Goal: Book appointment/travel/reservation

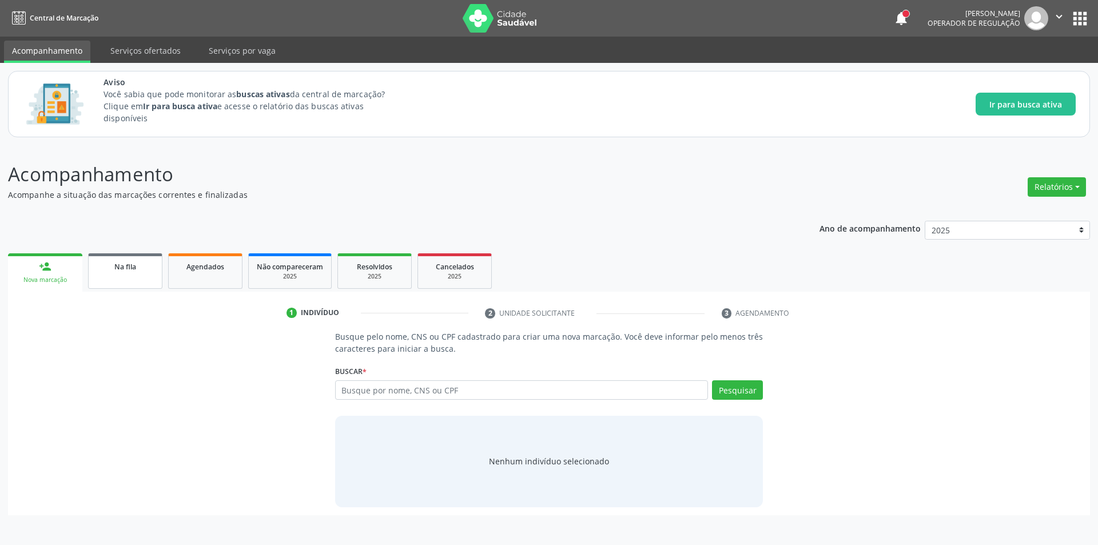
click at [100, 285] on link "Na fila" at bounding box center [125, 270] width 74 height 35
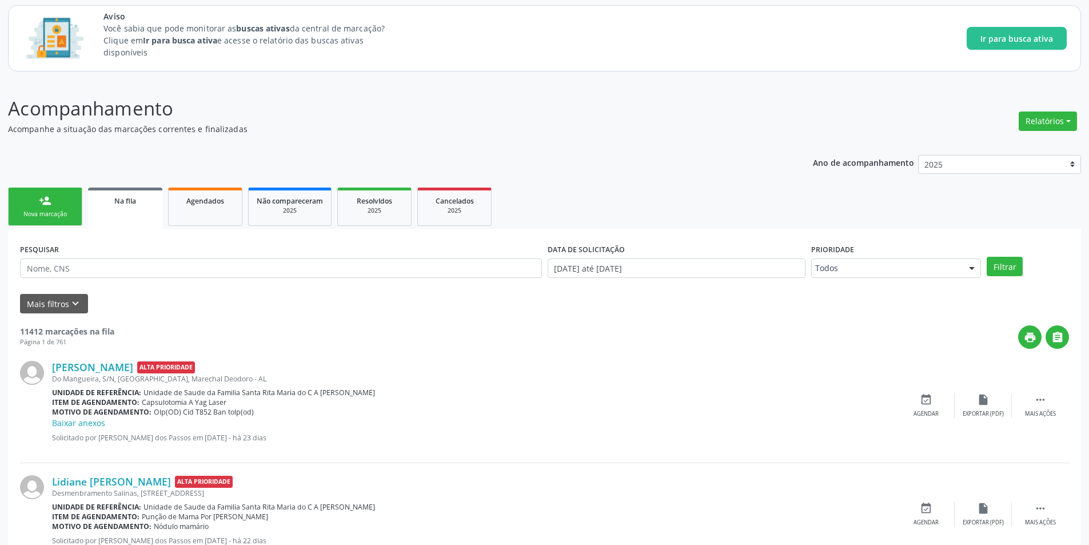
scroll to position [57, 0]
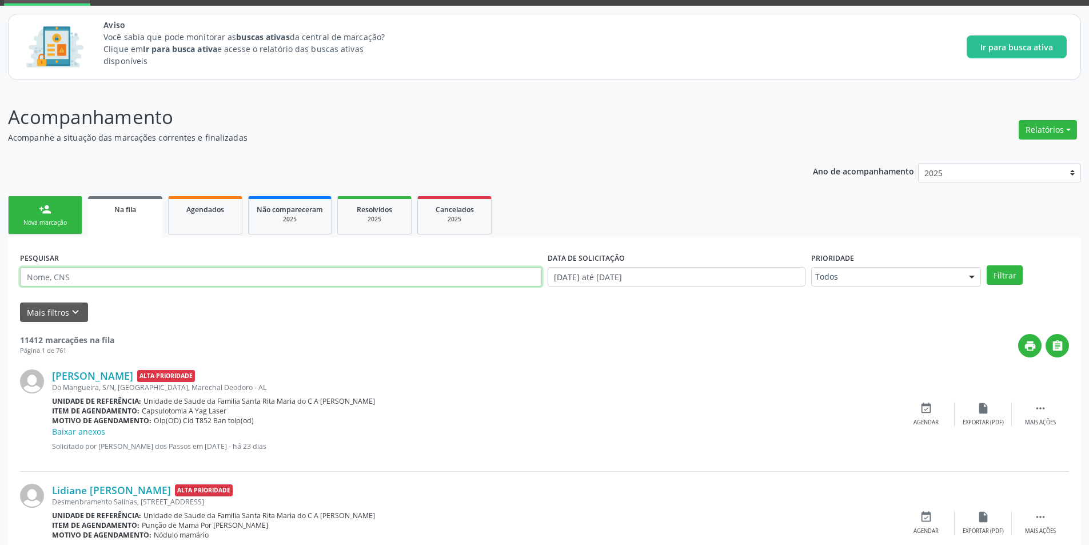
click at [111, 274] on input "text" at bounding box center [281, 276] width 522 height 19
type input "g"
click at [73, 274] on input "Ger" at bounding box center [281, 276] width 522 height 19
click at [997, 280] on button "Filtrar" at bounding box center [1005, 274] width 36 height 19
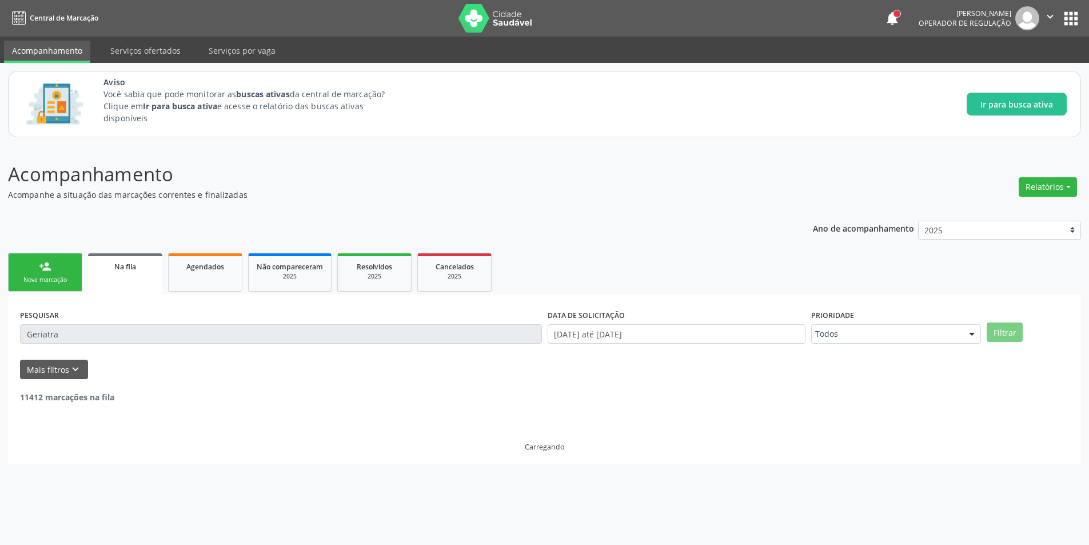
scroll to position [0, 0]
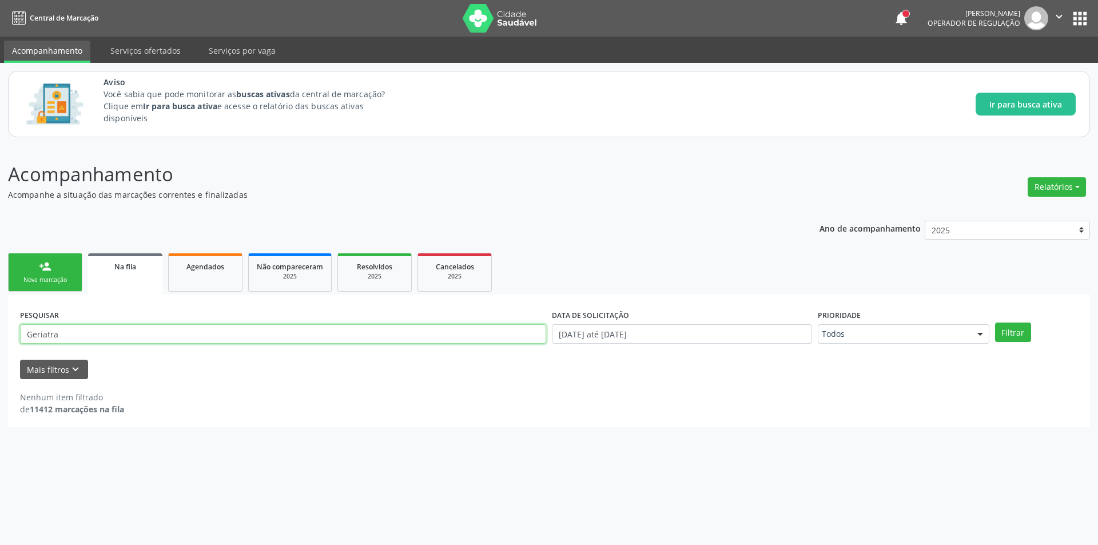
click at [140, 341] on input "Geriatra" at bounding box center [283, 333] width 526 height 19
type input "G"
click at [77, 374] on icon "keyboard_arrow_down" at bounding box center [75, 369] width 13 height 13
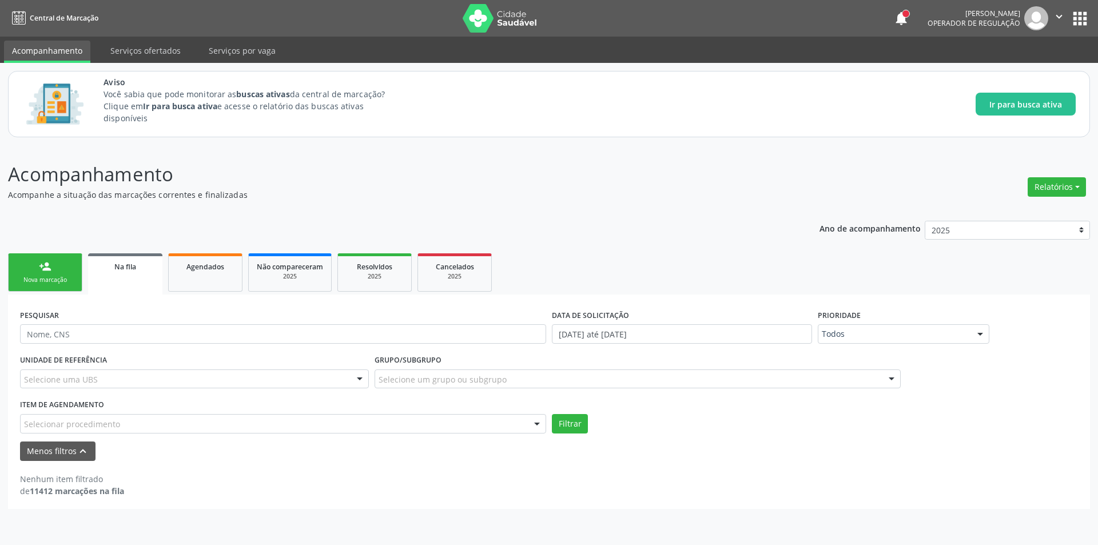
click at [24, 424] on input "text" at bounding box center [24, 429] width 0 height 23
click at [24, 430] on input "text" at bounding box center [24, 429] width 0 height 23
type input "g"
click at [650, 144] on div "Aviso Você sabia que pode monitorar as buscas ativas da central de marcação? Cl…" at bounding box center [549, 104] width 1098 height 82
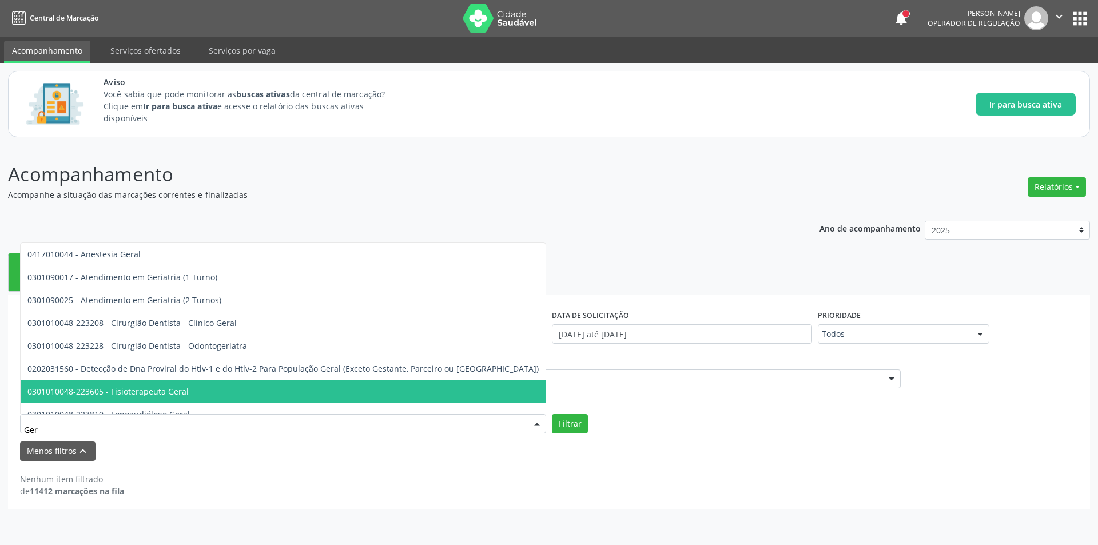
type input "Geri"
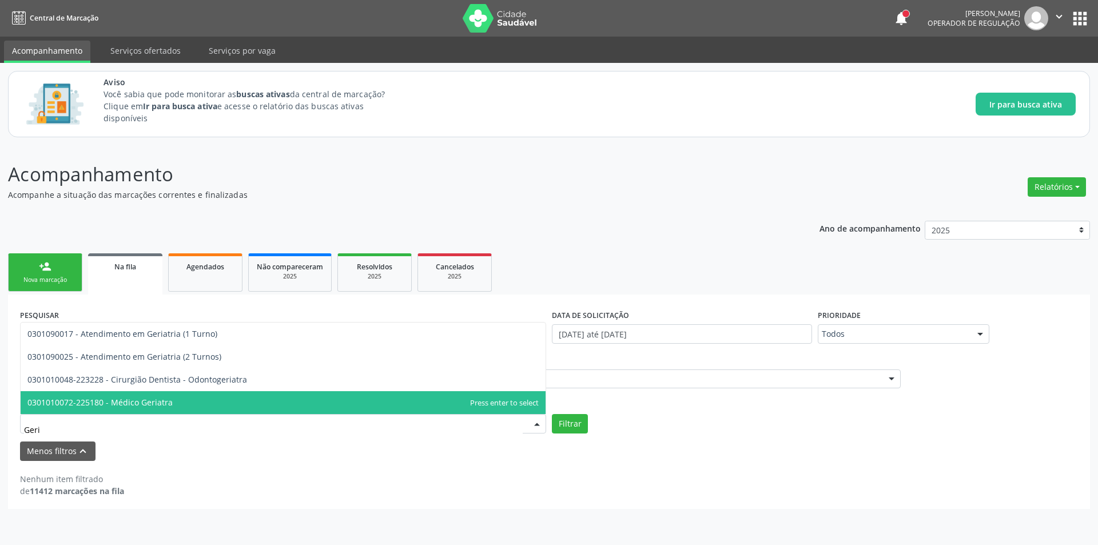
click at [172, 403] on span "0301010072-225180 - Médico Geriatra" at bounding box center [283, 402] width 525 height 23
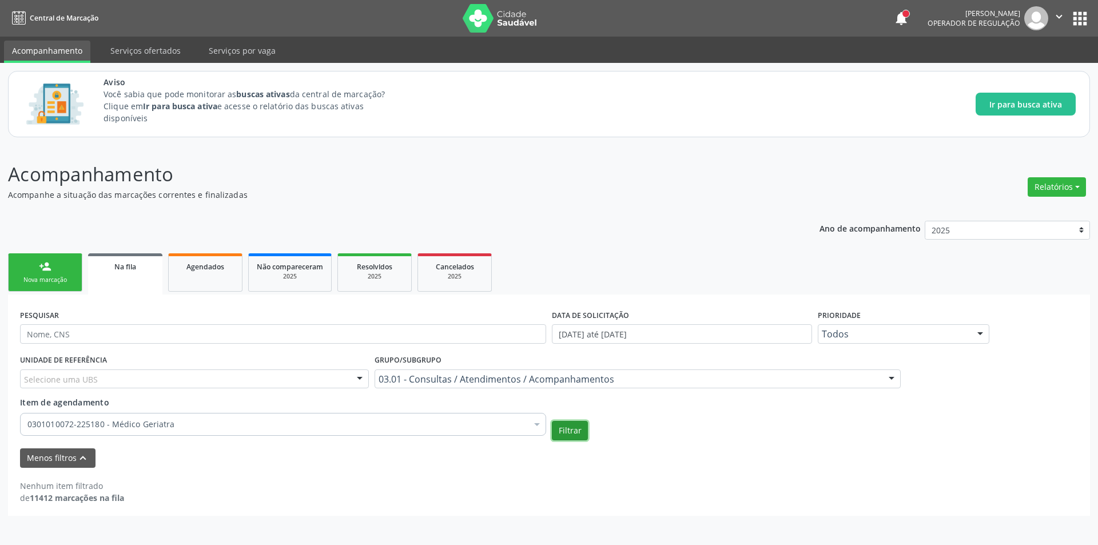
click at [579, 434] on button "Filtrar" at bounding box center [570, 430] width 36 height 19
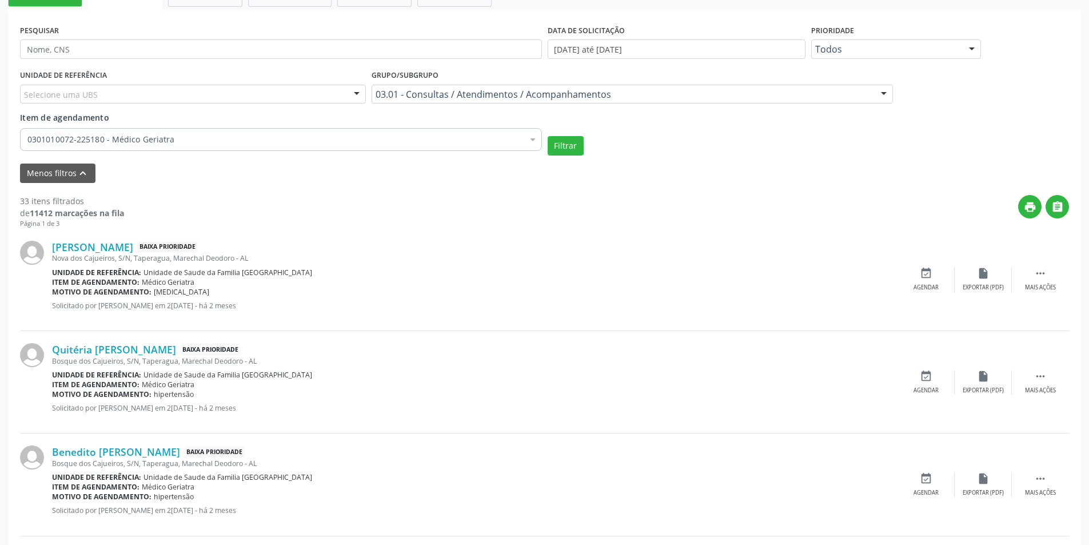
scroll to position [286, 0]
click at [124, 247] on link "Antônia Rosa dos Santos" at bounding box center [92, 246] width 81 height 13
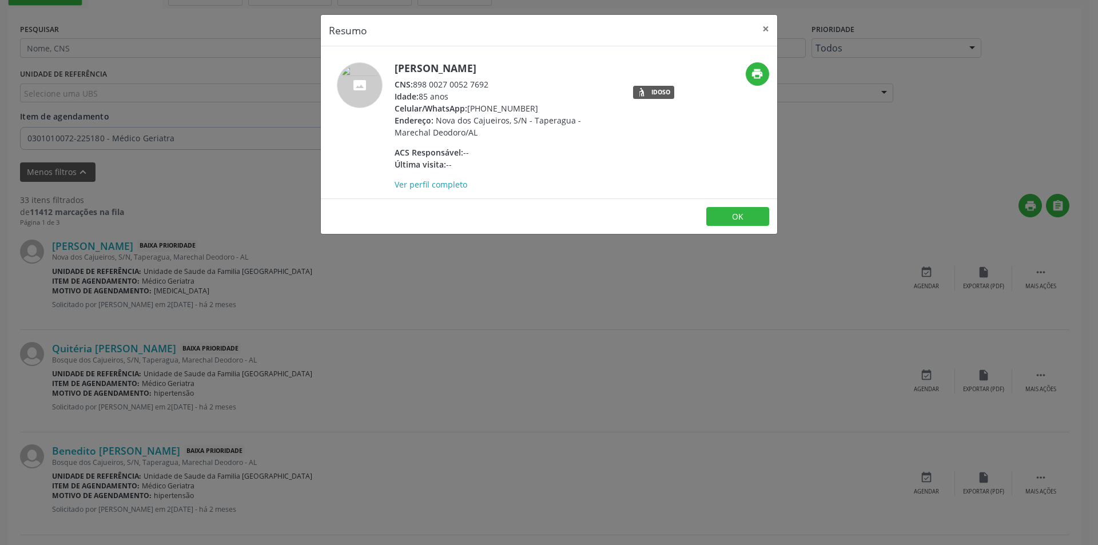
click at [413, 83] on span "CNS:" at bounding box center [404, 84] width 18 height 11
drag, startPoint x: 415, startPoint y: 83, endPoint x: 495, endPoint y: 83, distance: 79.5
click at [495, 83] on div "CNS: 898 0027 0052 7692" at bounding box center [506, 84] width 222 height 12
copy div "898 0027 0052 7692"
click at [722, 218] on button "OK" at bounding box center [737, 216] width 63 height 19
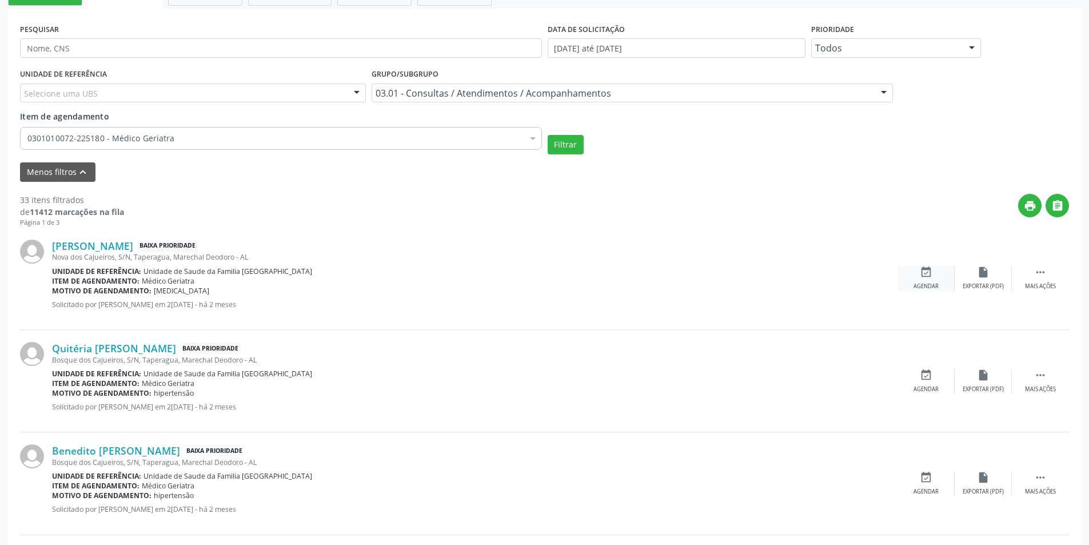
click at [936, 276] on div "event_available Agendar" at bounding box center [926, 278] width 57 height 25
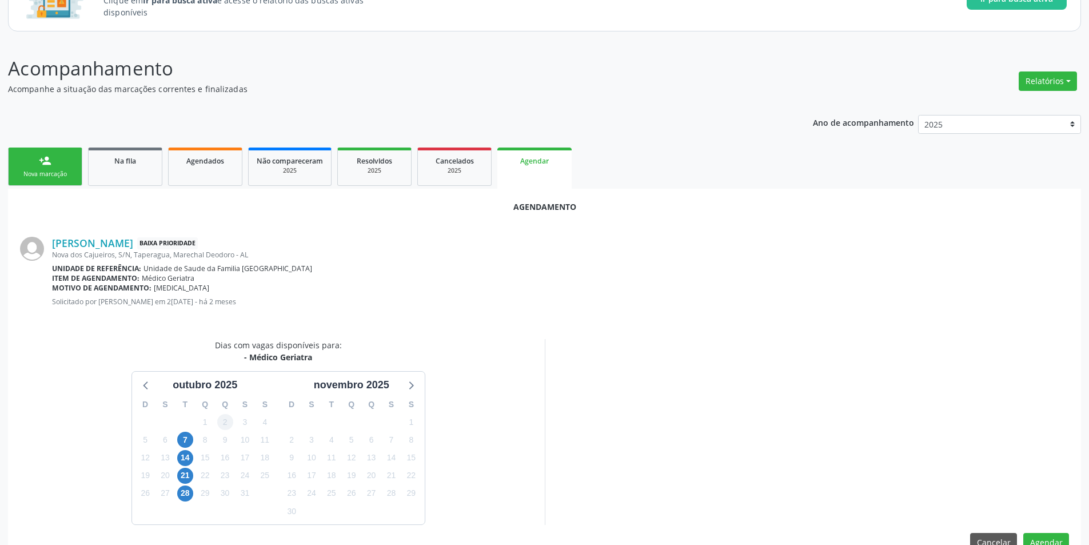
scroll to position [133, 0]
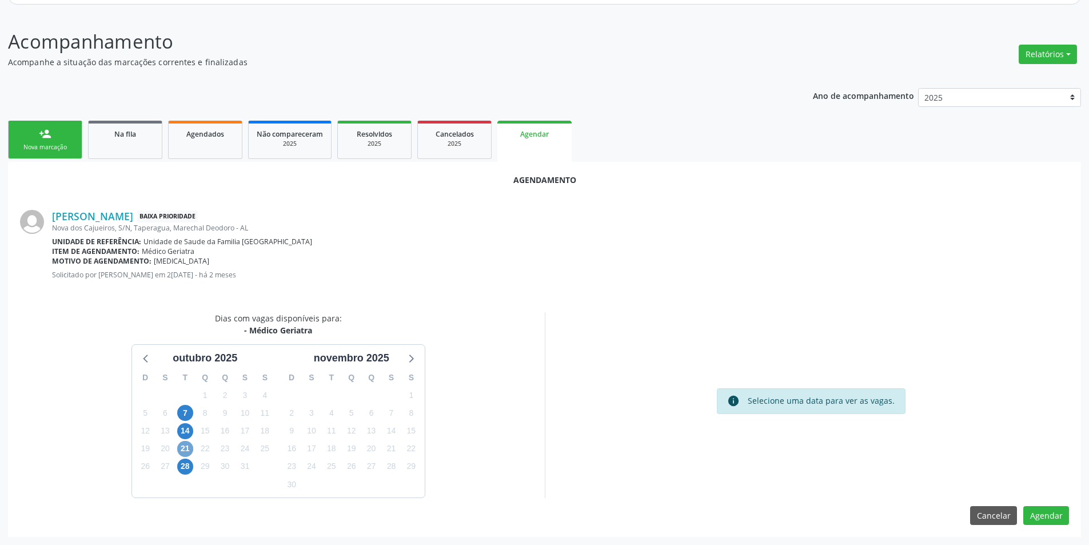
click at [181, 449] on span "21" at bounding box center [185, 449] width 16 height 16
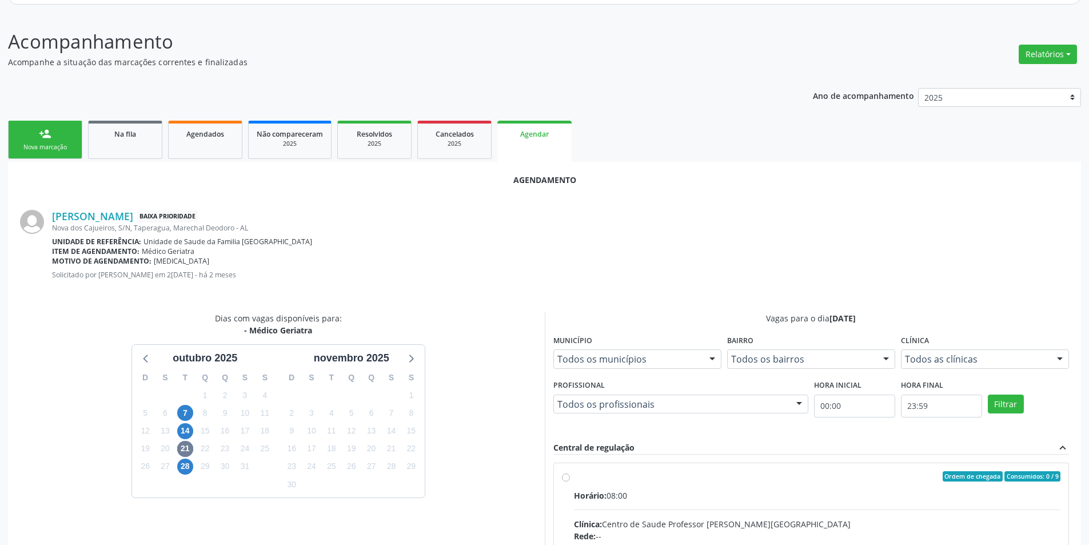
click at [564, 478] on input "Ordem de chegada Consumidos: 0 / 9 Horário: 08:00 Clínica: Centro de Saude Prof…" at bounding box center [566, 476] width 8 height 10
radio input "true"
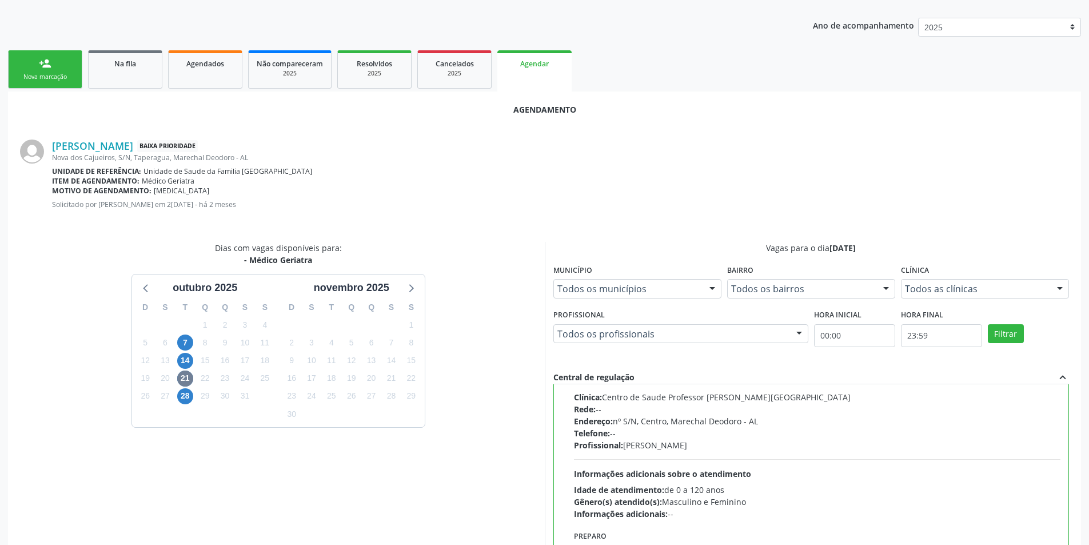
scroll to position [319, 0]
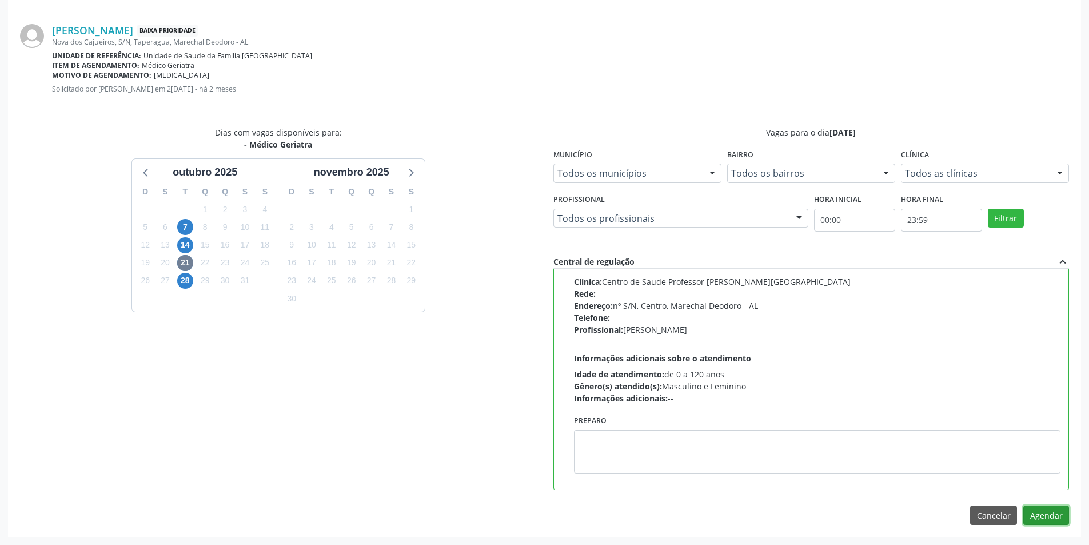
click at [1050, 515] on button "Agendar" at bounding box center [1047, 515] width 46 height 19
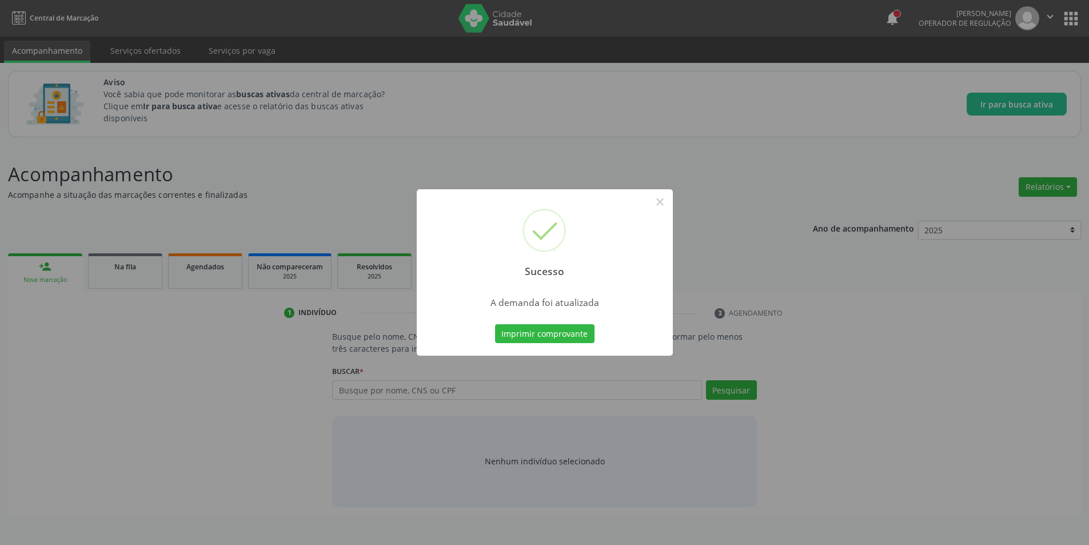
scroll to position [0, 0]
click at [672, 204] on button "×" at bounding box center [664, 201] width 19 height 19
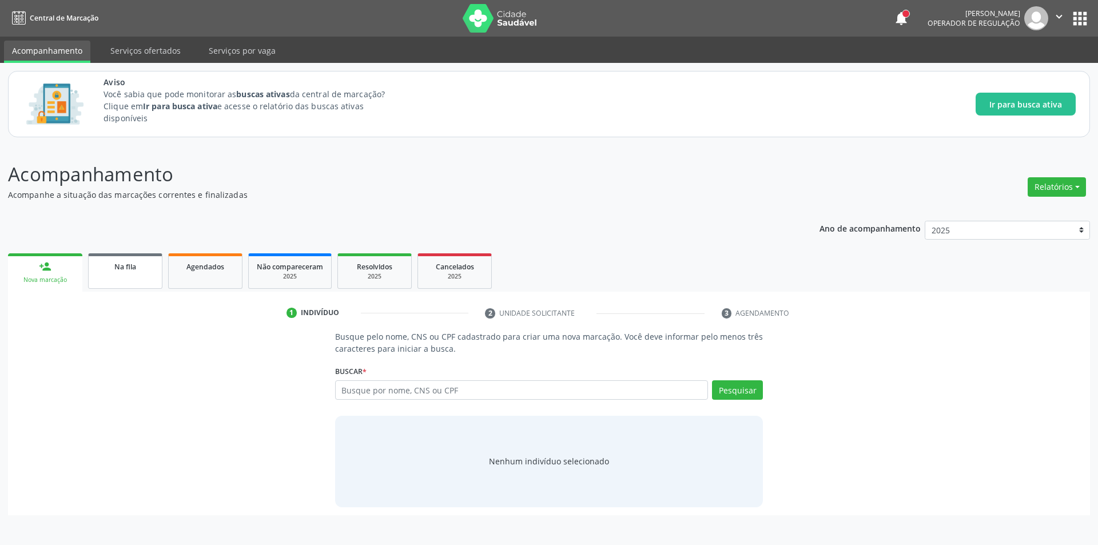
click at [125, 274] on link "Na fila" at bounding box center [125, 270] width 74 height 35
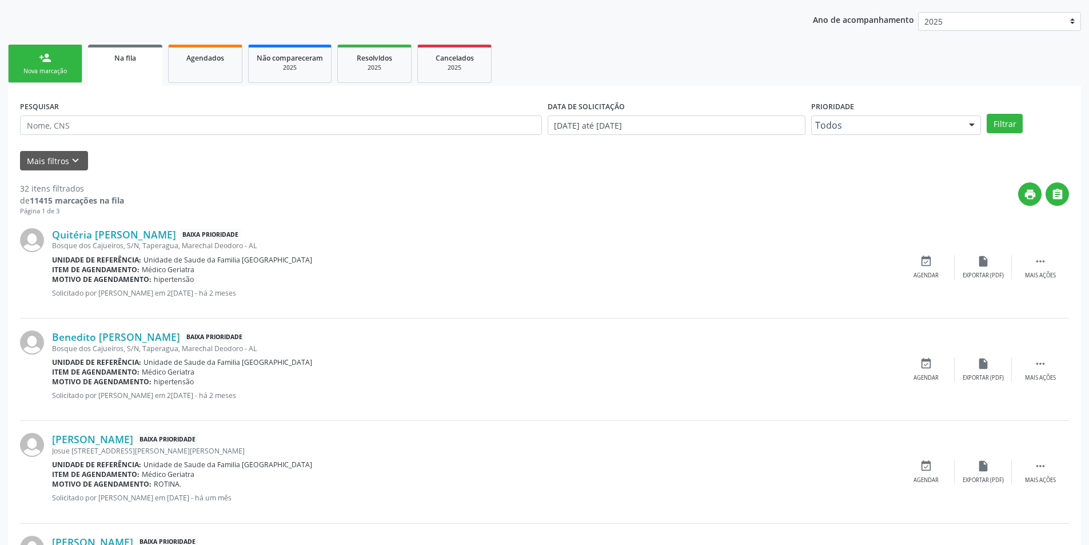
scroll to position [229, 0]
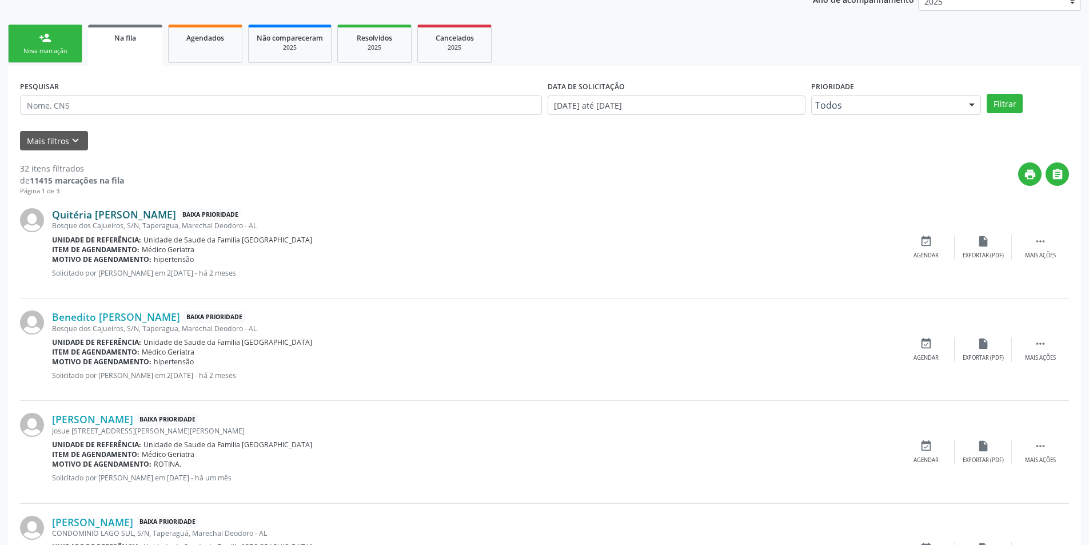
click at [121, 218] on link "Quitéria Maria dos Santos" at bounding box center [114, 214] width 124 height 13
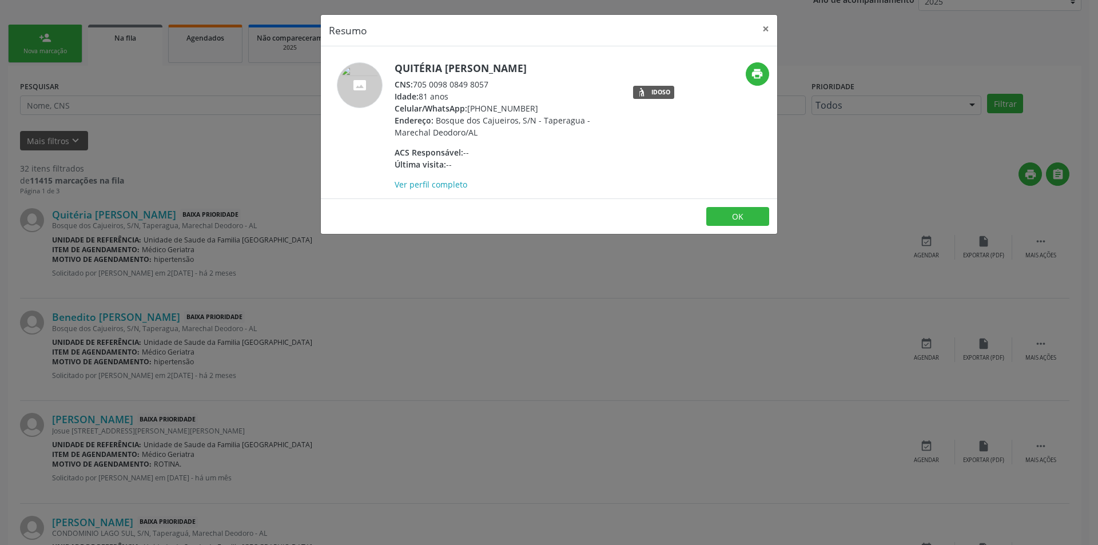
drag, startPoint x: 416, startPoint y: 83, endPoint x: 497, endPoint y: 82, distance: 81.2
click at [497, 82] on div "CNS: 705 0098 0849 8057" at bounding box center [506, 84] width 222 height 12
copy div "705 0098 0849 8057"
click at [742, 214] on button "OK" at bounding box center [737, 216] width 63 height 19
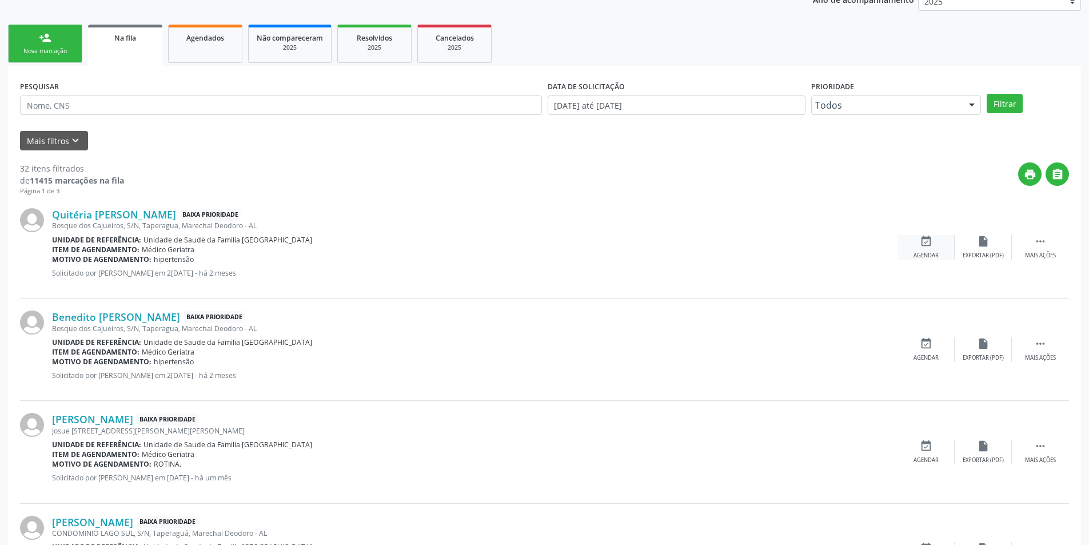
click at [924, 246] on icon "event_available" at bounding box center [926, 241] width 13 height 13
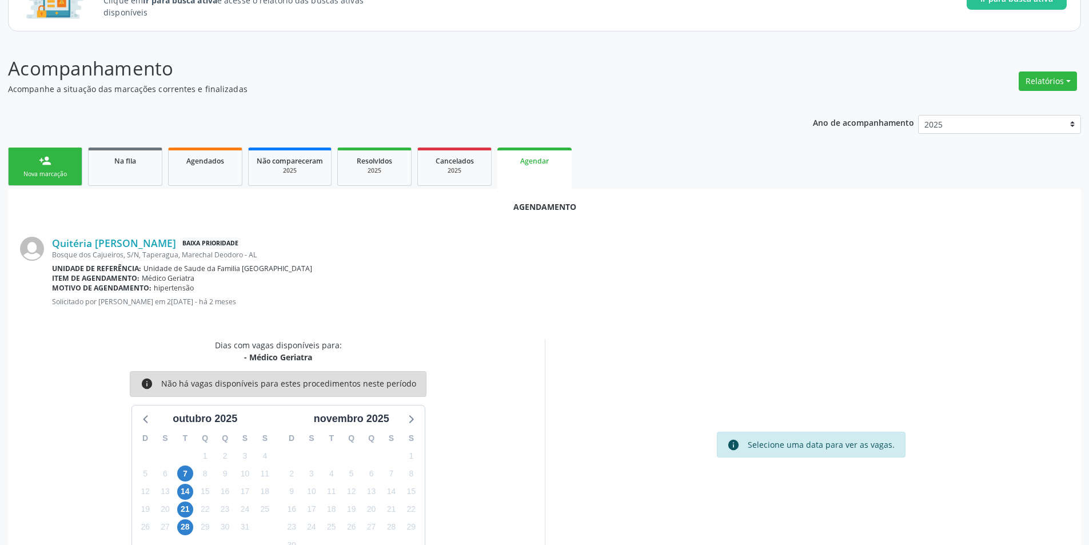
scroll to position [133, 0]
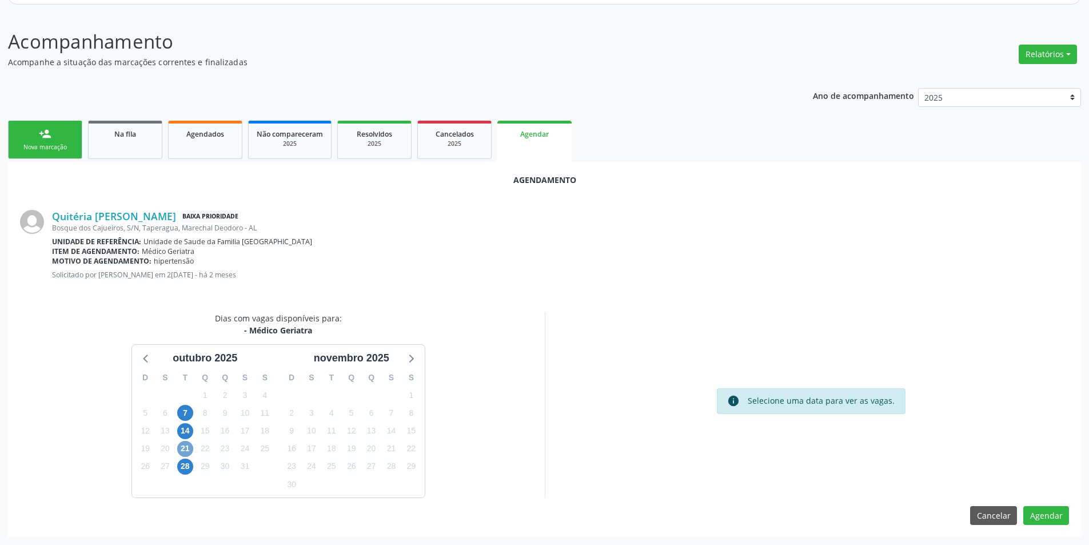
click at [184, 451] on span "21" at bounding box center [185, 449] width 16 height 16
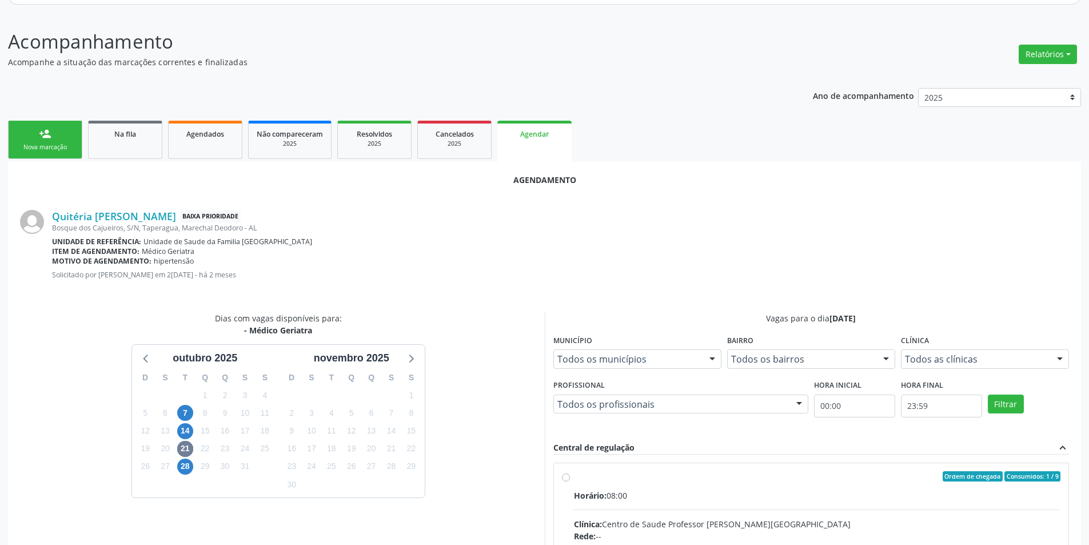
click at [565, 478] on input "Ordem de chegada Consumidos: 1 / 9 Horário: 08:00 Clínica: Centro de Saude Prof…" at bounding box center [566, 476] width 8 height 10
radio input "true"
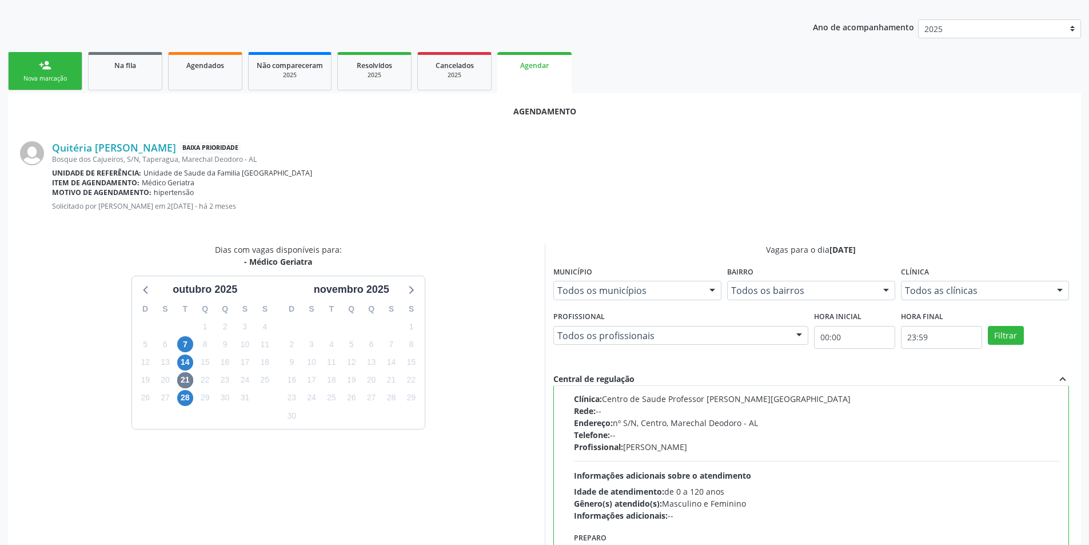
scroll to position [319, 0]
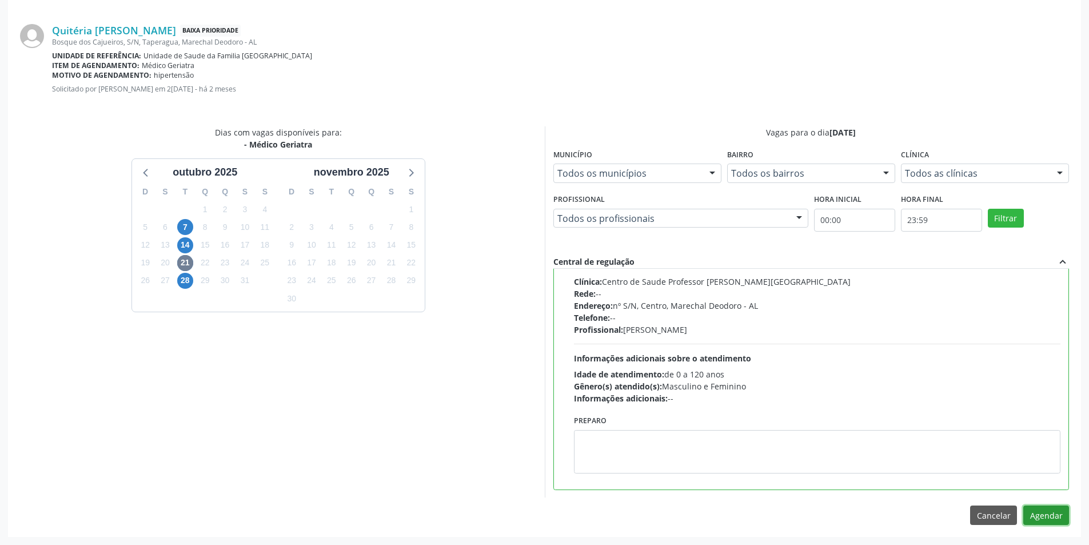
click at [1053, 515] on button "Agendar" at bounding box center [1047, 515] width 46 height 19
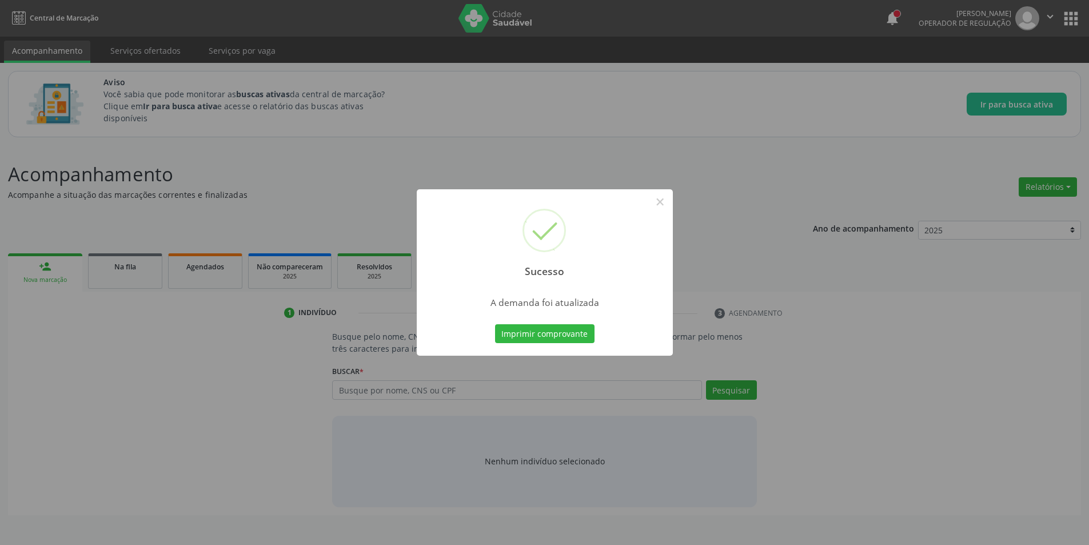
scroll to position [0, 0]
click at [671, 201] on button "×" at bounding box center [664, 201] width 19 height 19
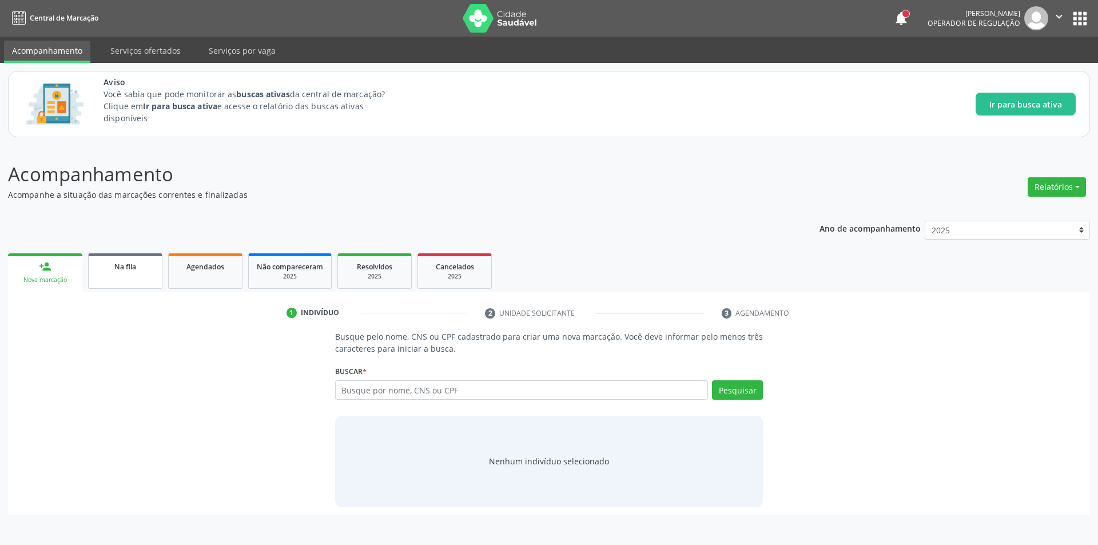
click at [147, 277] on link "Na fila" at bounding box center [125, 270] width 74 height 35
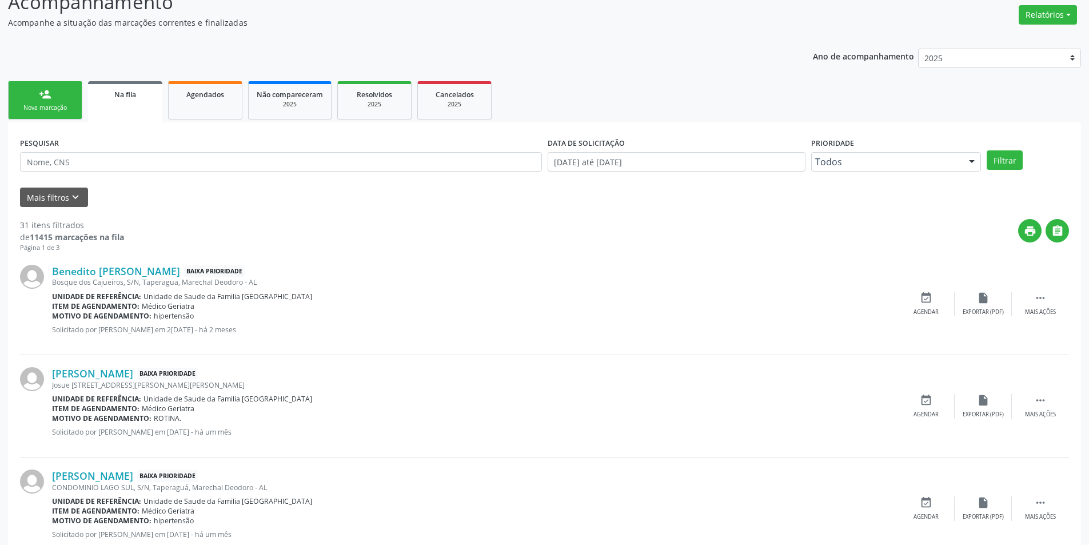
scroll to position [172, 0]
click at [117, 164] on input "text" at bounding box center [281, 162] width 522 height 19
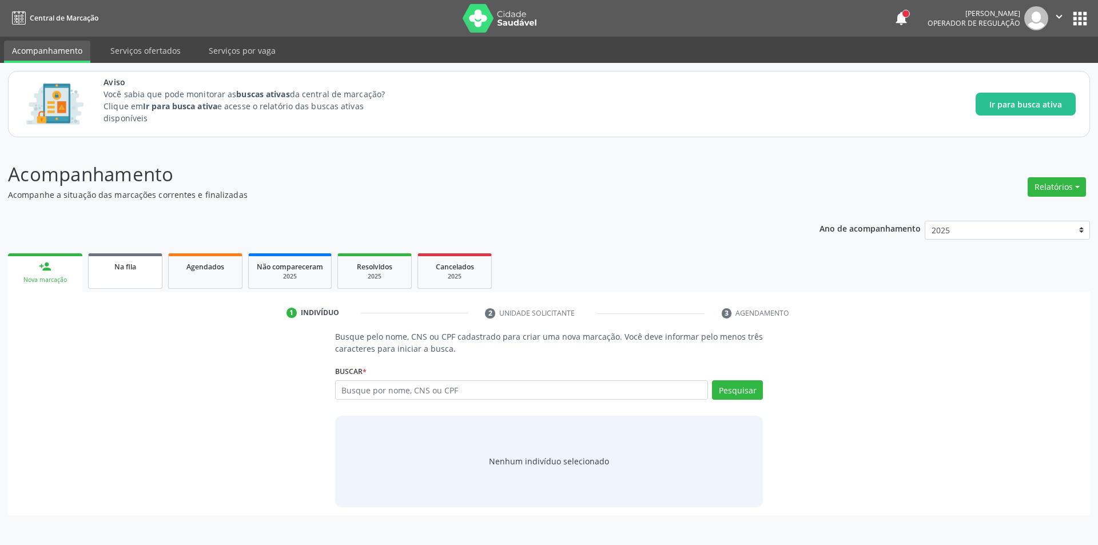
click at [114, 301] on div "1 Indivíduo 2 Unidade solicitante 3 Agendamento Busque pelo nome, CNS ou CPF ca…" at bounding box center [549, 404] width 1082 height 224
click at [114, 280] on link "Na fila" at bounding box center [125, 270] width 74 height 35
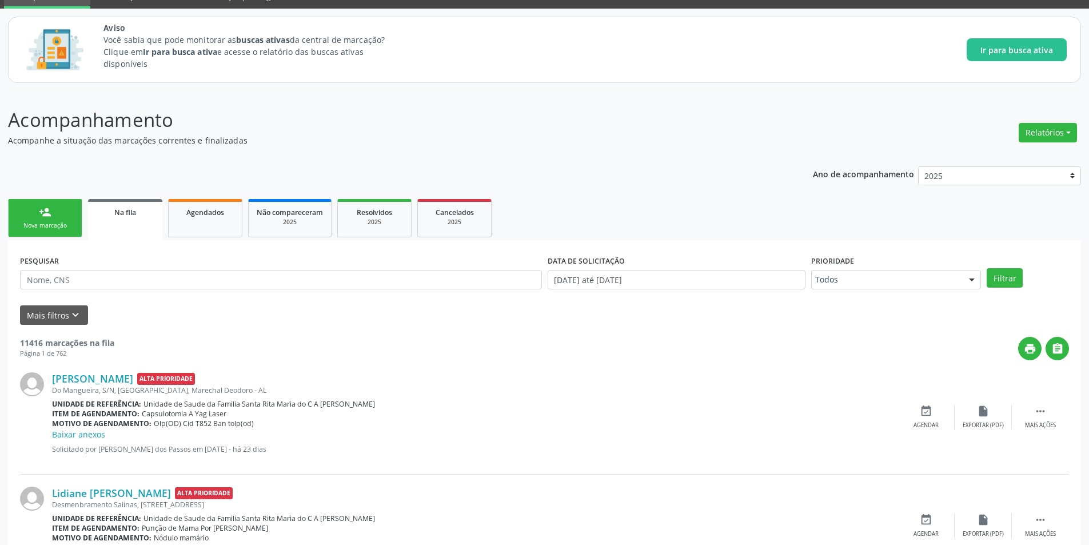
scroll to position [114, 0]
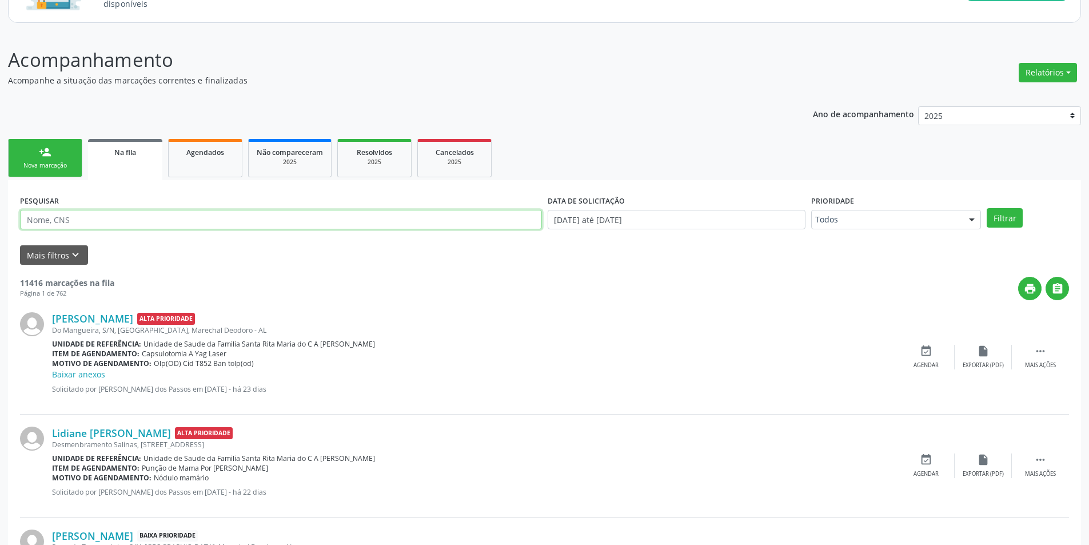
click at [92, 220] on input "text" at bounding box center [281, 219] width 522 height 19
type input "701800280478270"
click at [987, 208] on button "Filtrar" at bounding box center [1005, 217] width 36 height 19
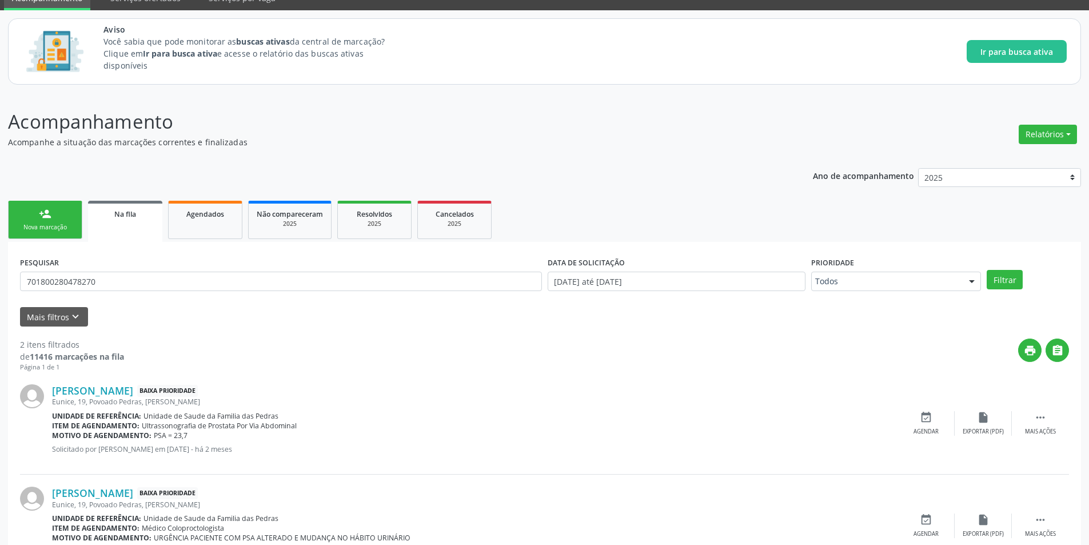
scroll to position [104, 0]
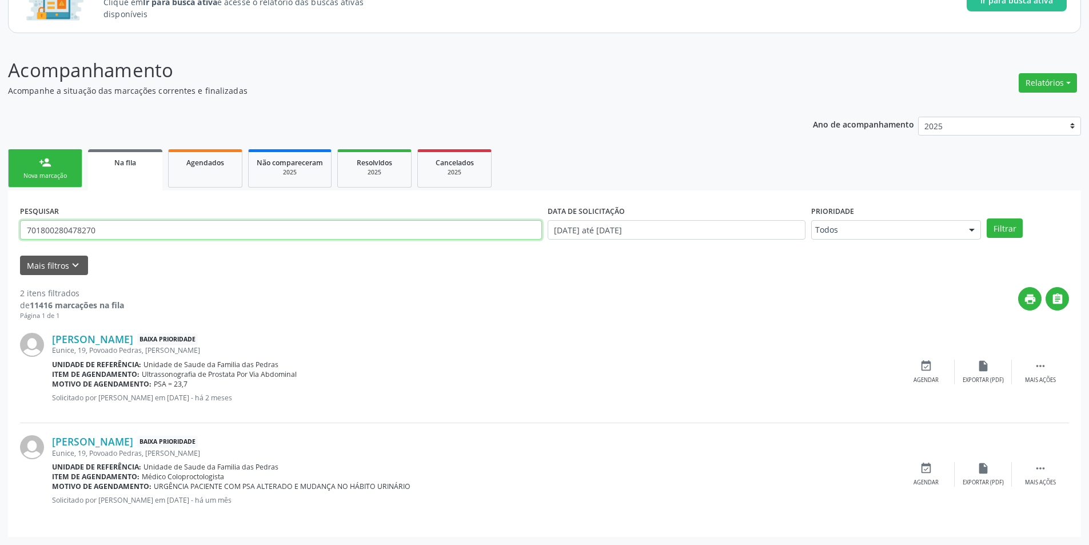
drag, startPoint x: 118, startPoint y: 231, endPoint x: 0, endPoint y: 231, distance: 117.8
click at [0, 231] on div "Acompanhamento Acompanhe a situação das marcações correntes e finalizadas Relat…" at bounding box center [544, 293] width 1089 height 504
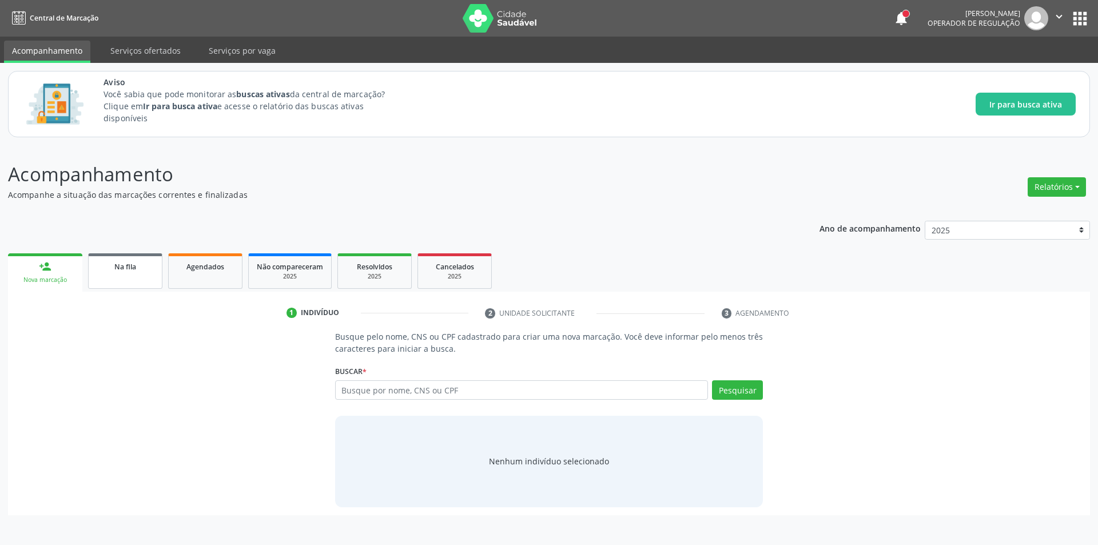
click at [122, 275] on link "Na fila" at bounding box center [125, 270] width 74 height 35
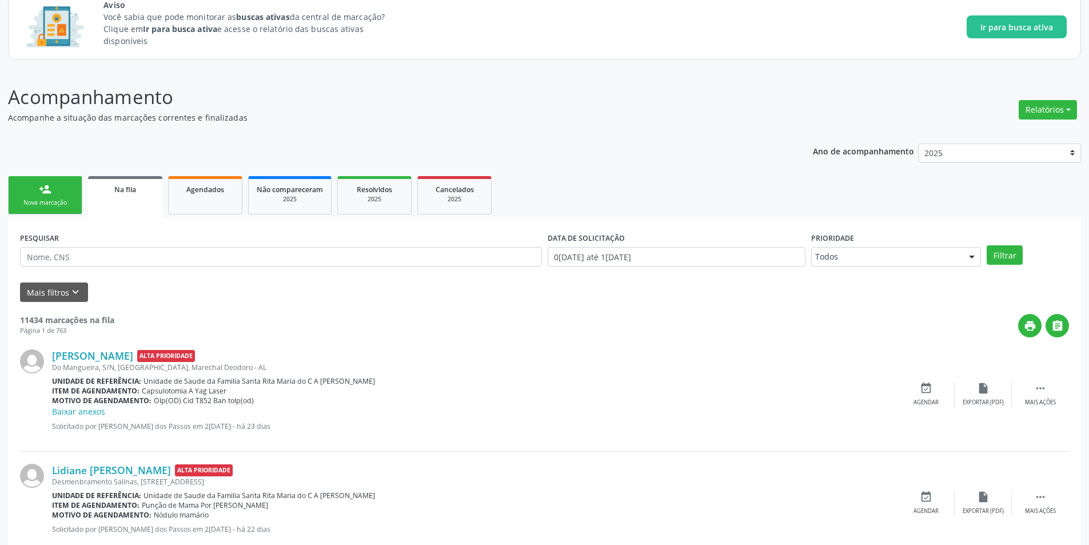
scroll to position [114, 0]
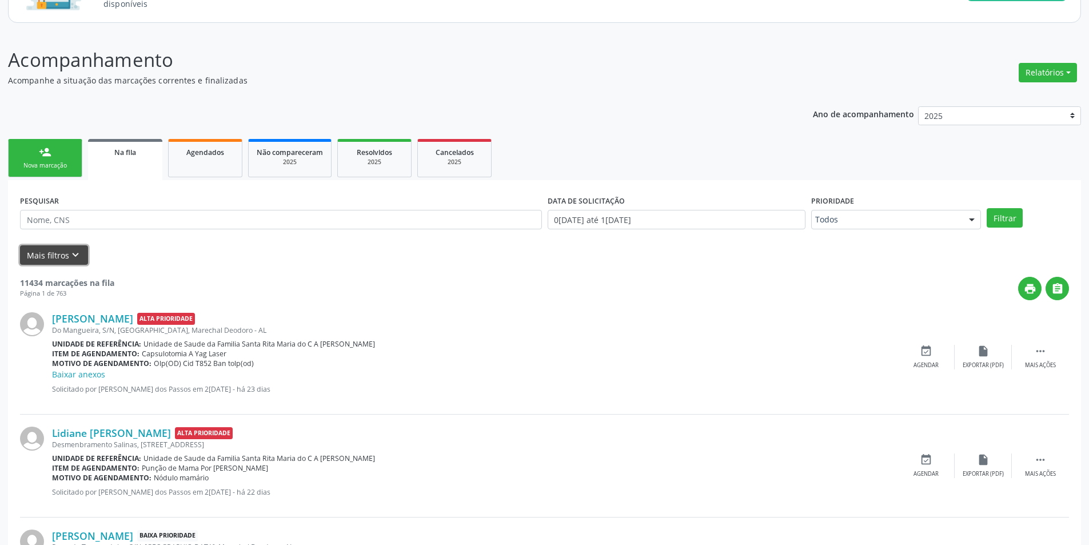
click at [81, 254] on button "Mais filtros keyboard_arrow_down" at bounding box center [54, 255] width 68 height 20
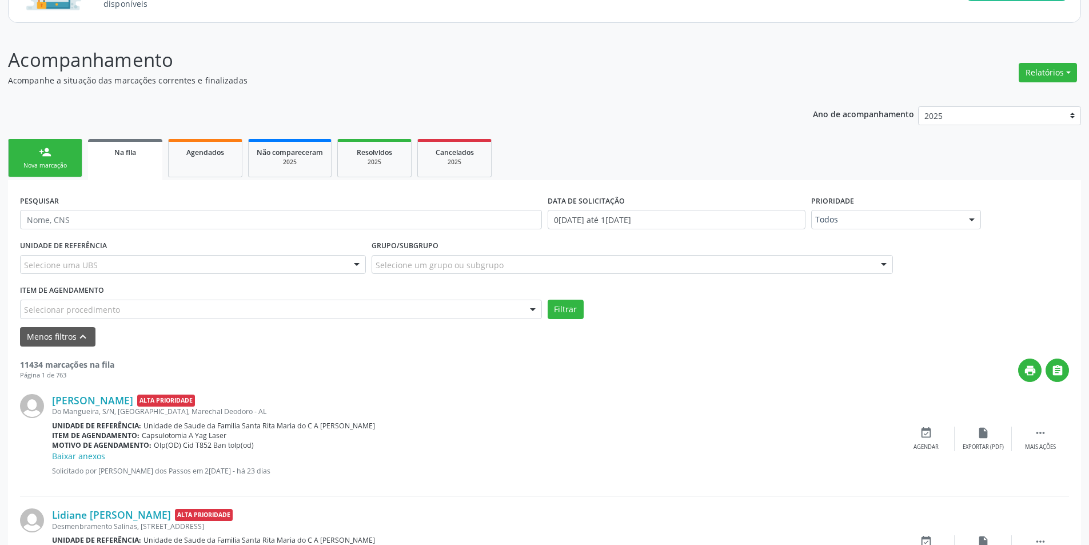
click at [120, 311] on div "Selecionar procedimento" at bounding box center [281, 309] width 522 height 19
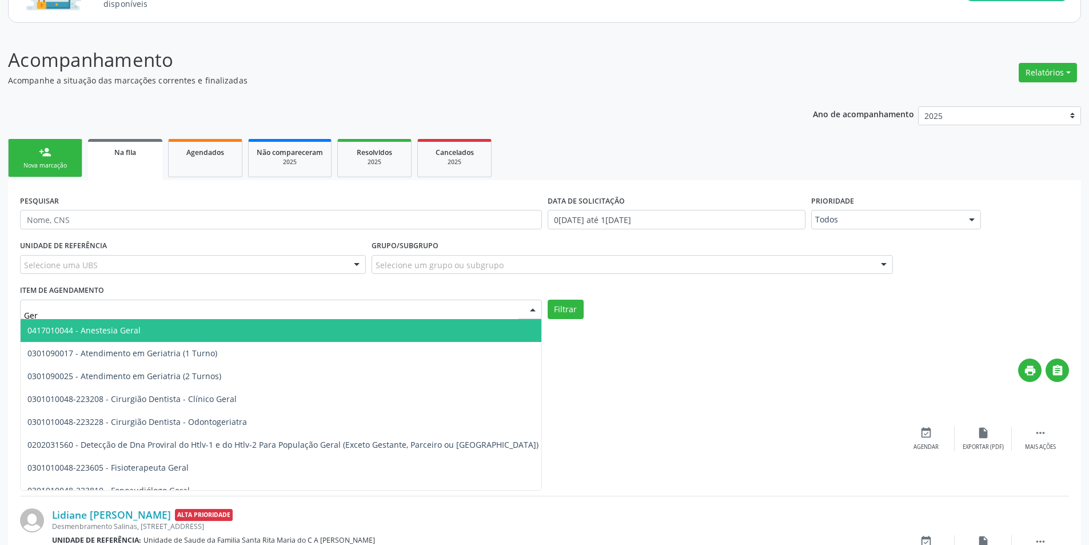
type input "Geri"
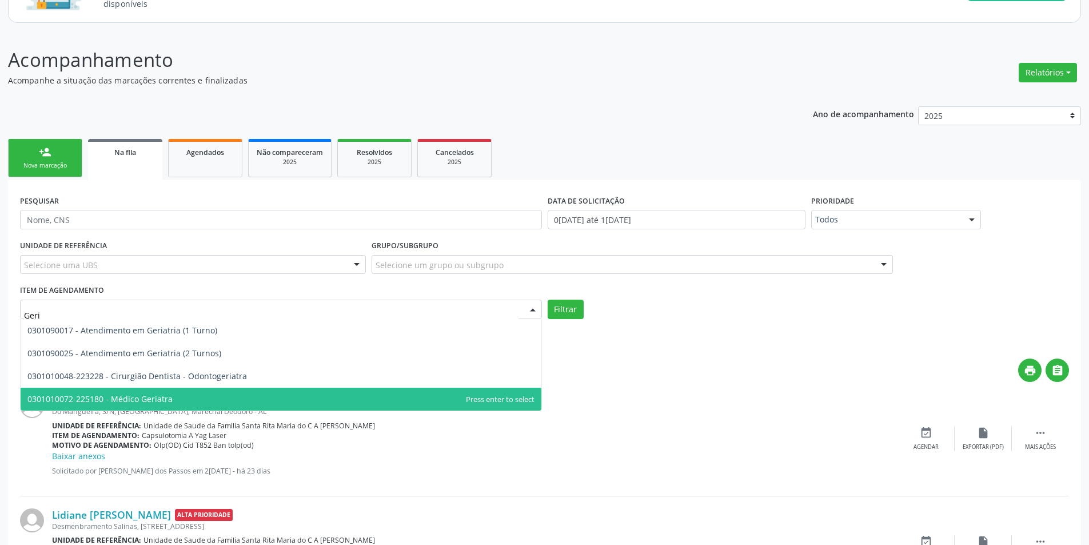
click at [155, 398] on span "0301010072-225180 - Médico Geriatra" at bounding box center [99, 398] width 145 height 11
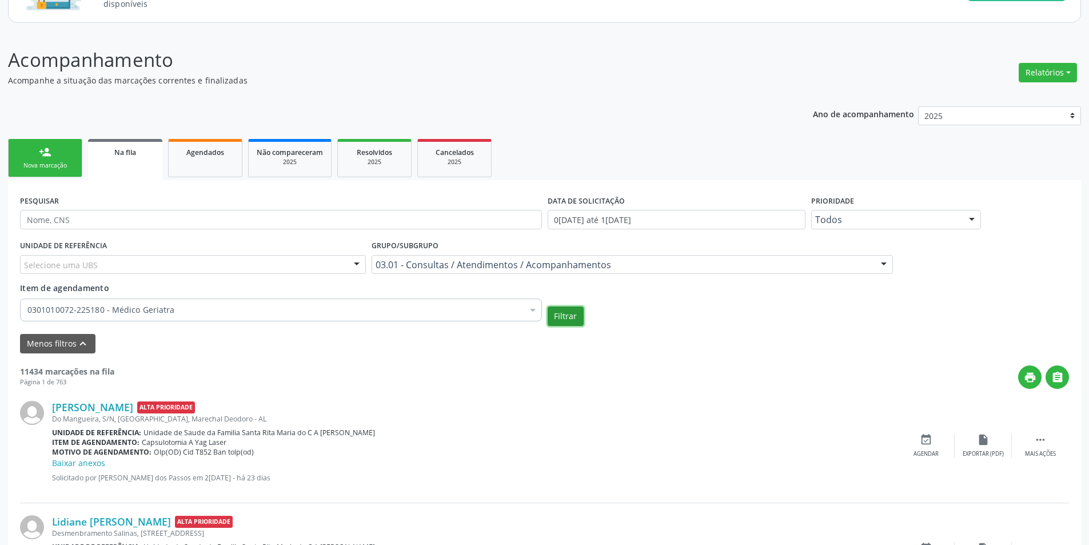
click at [574, 319] on button "Filtrar" at bounding box center [566, 316] width 36 height 19
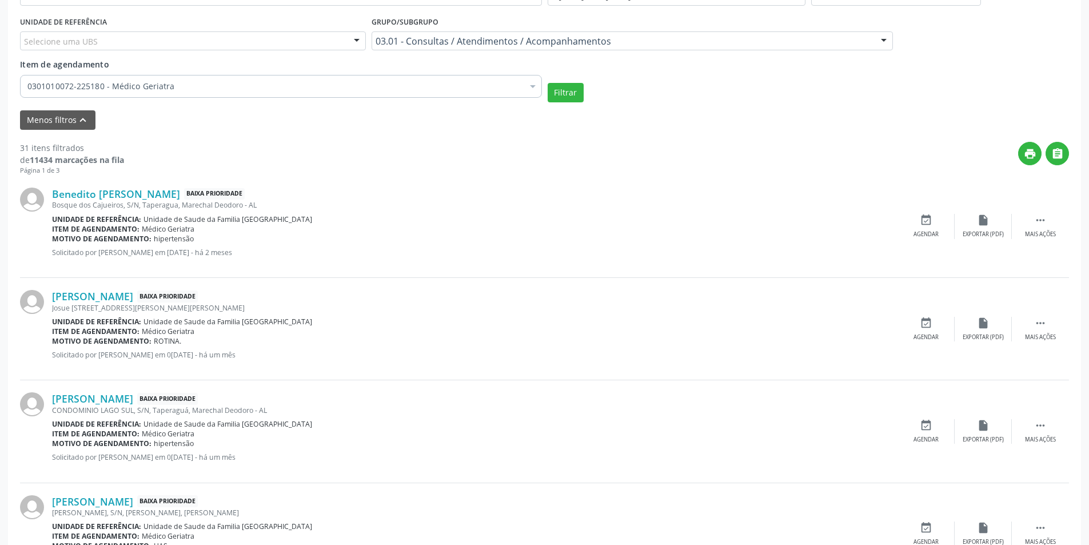
scroll to position [343, 0]
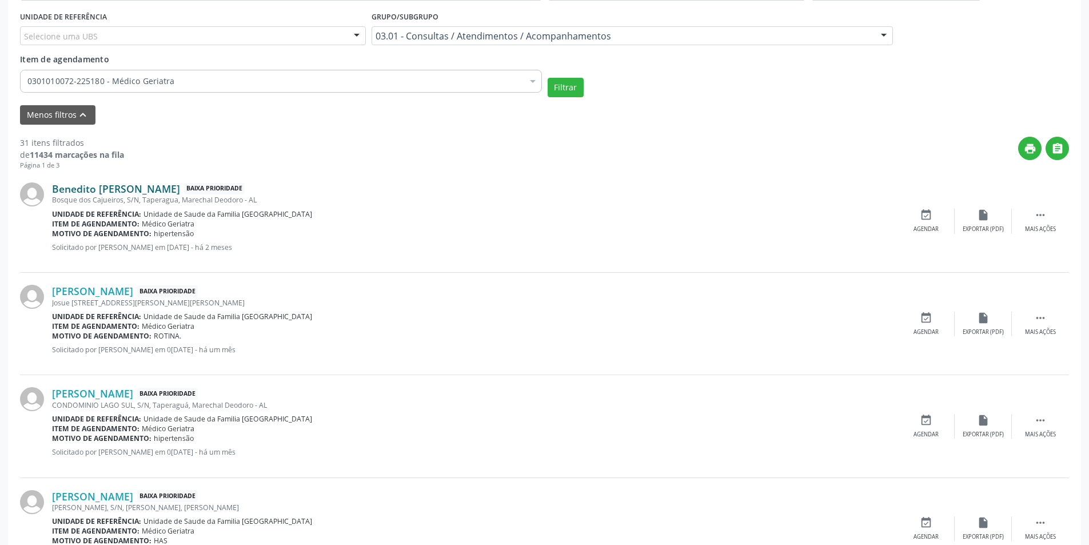
click at [122, 193] on link "Benedito [PERSON_NAME]" at bounding box center [116, 188] width 128 height 13
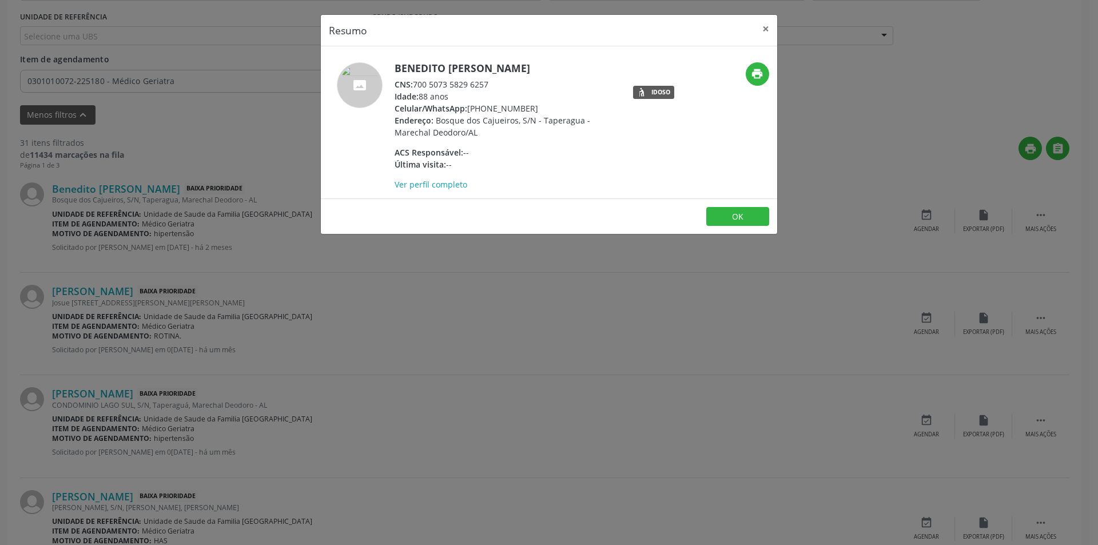
click at [412, 83] on span "CNS:" at bounding box center [404, 84] width 18 height 11
drag, startPoint x: 417, startPoint y: 82, endPoint x: 499, endPoint y: 82, distance: 82.3
click at [499, 82] on div "CNS: 700 5073 5829 6257" at bounding box center [506, 84] width 222 height 12
copy div "700 5073 5829 6257"
click at [730, 207] on button "OK" at bounding box center [737, 216] width 63 height 19
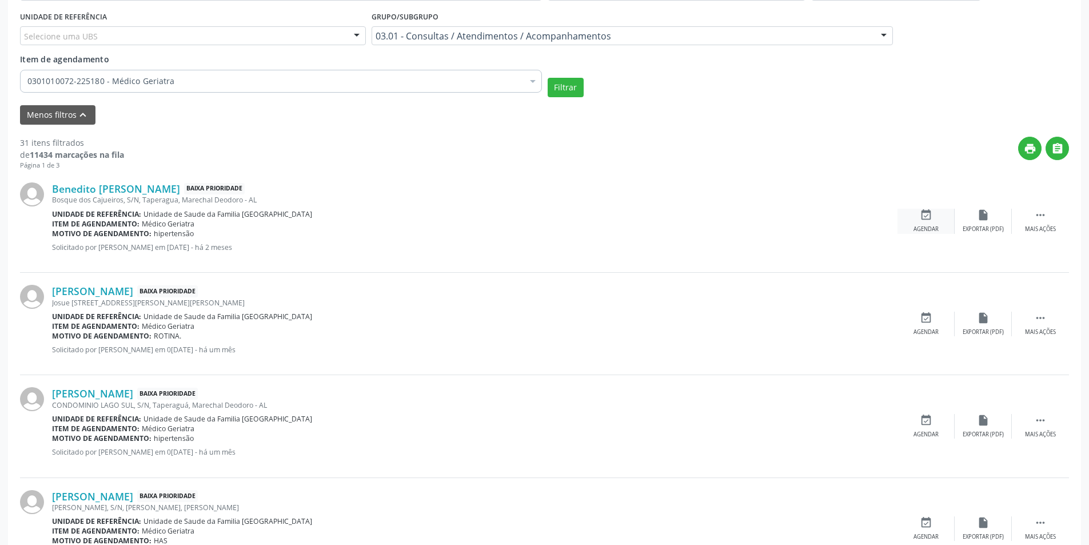
click at [915, 213] on div "event_available Agendar" at bounding box center [926, 221] width 57 height 25
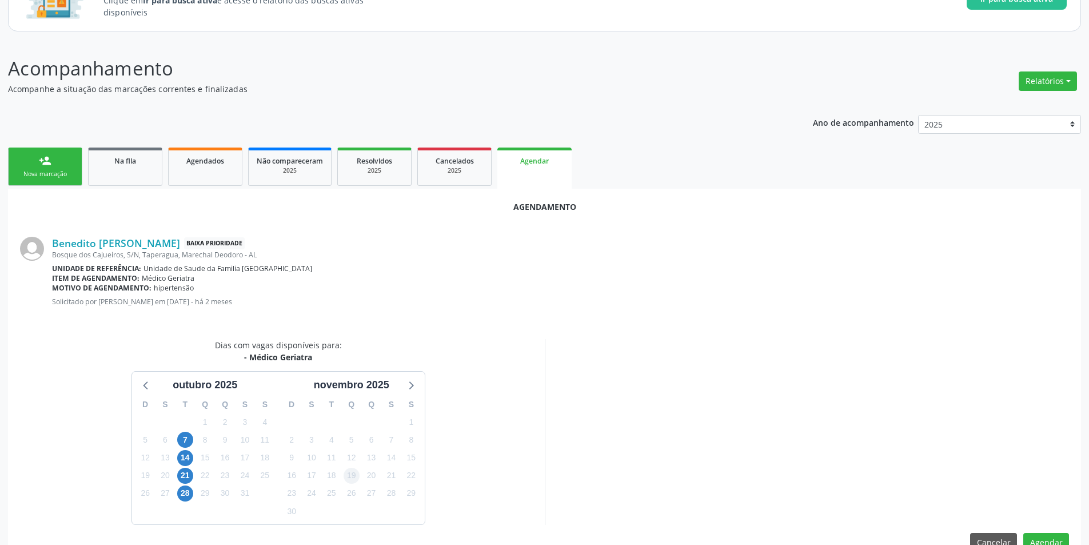
scroll to position [133, 0]
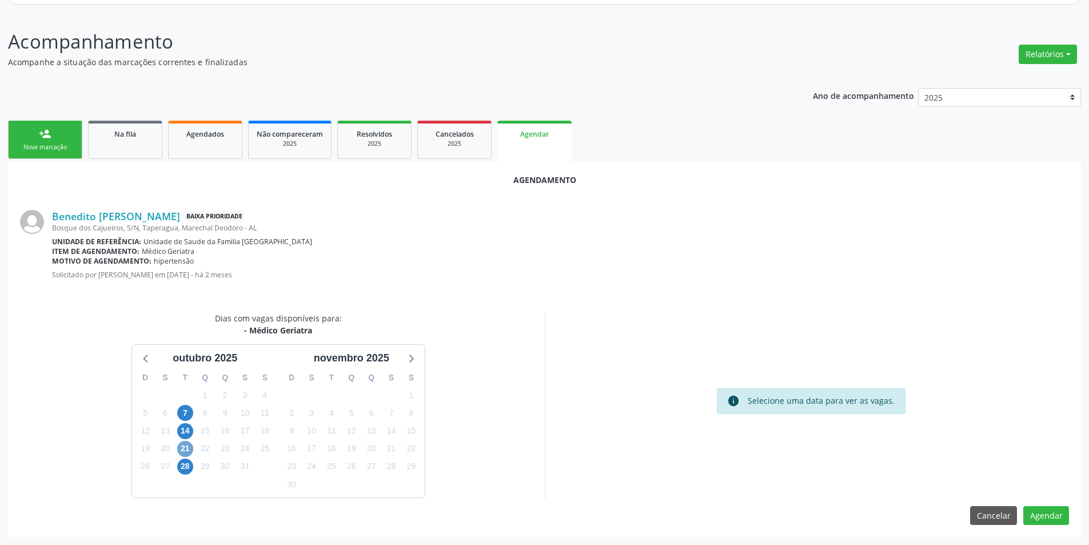
click at [184, 449] on span "21" at bounding box center [185, 449] width 16 height 16
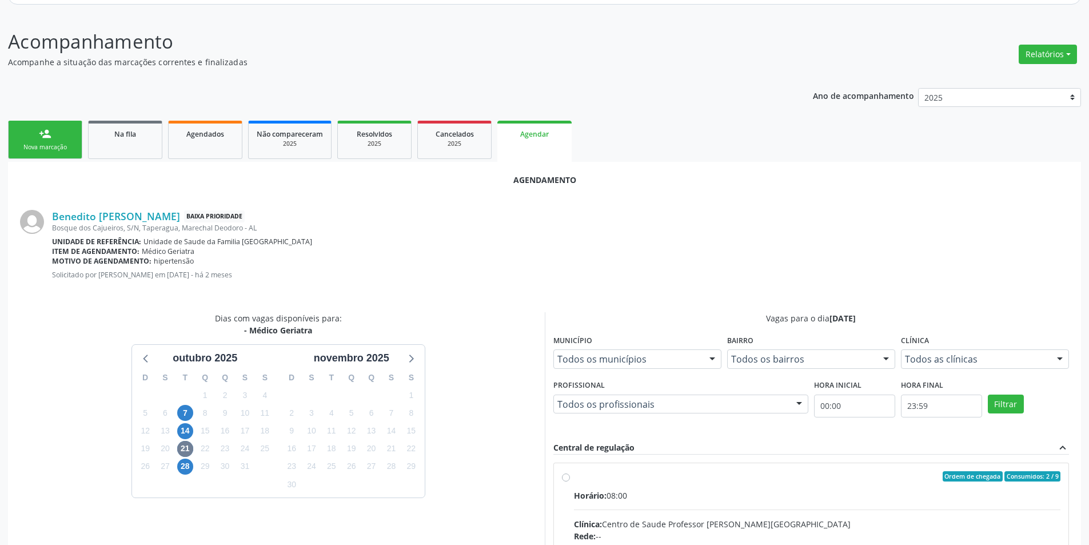
click at [568, 475] on input "Ordem de chegada Consumidos: 2 / 9 Horário: 08:00 Clínica: Centro de Saude Prof…" at bounding box center [566, 476] width 8 height 10
radio input "true"
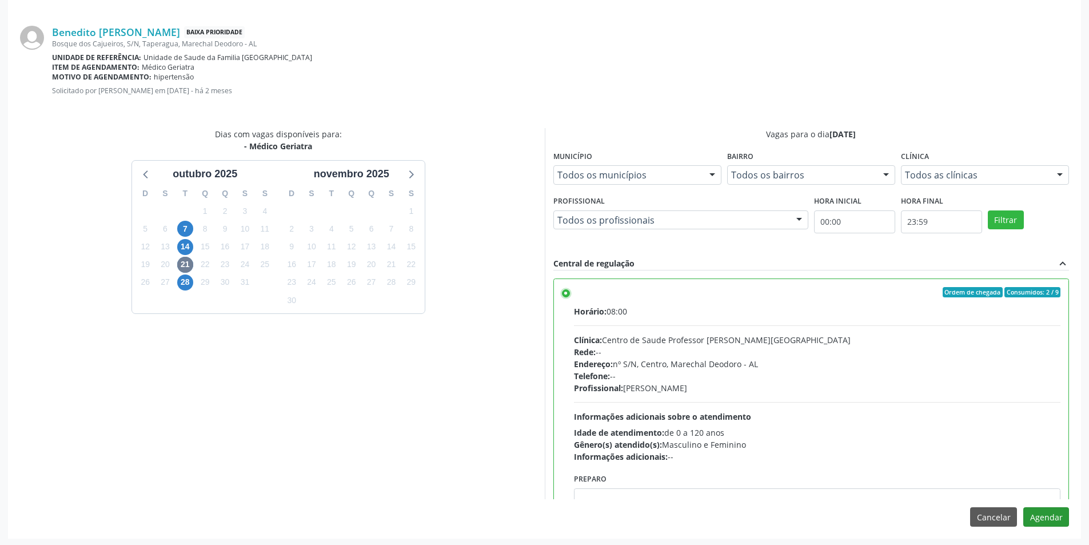
scroll to position [319, 0]
click at [1043, 514] on button "Agendar" at bounding box center [1047, 515] width 46 height 19
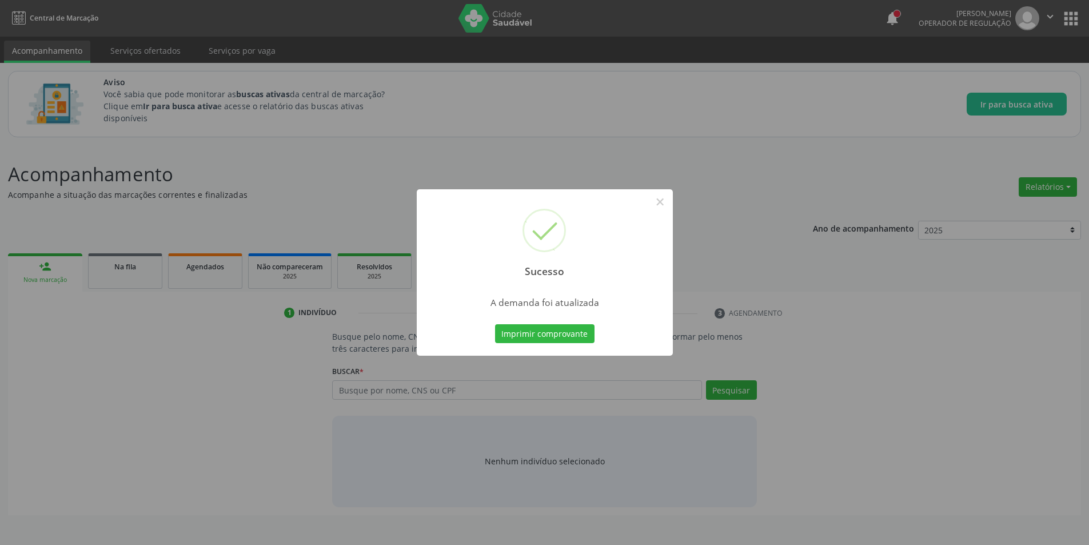
scroll to position [0, 0]
click at [666, 204] on button "×" at bounding box center [664, 201] width 19 height 19
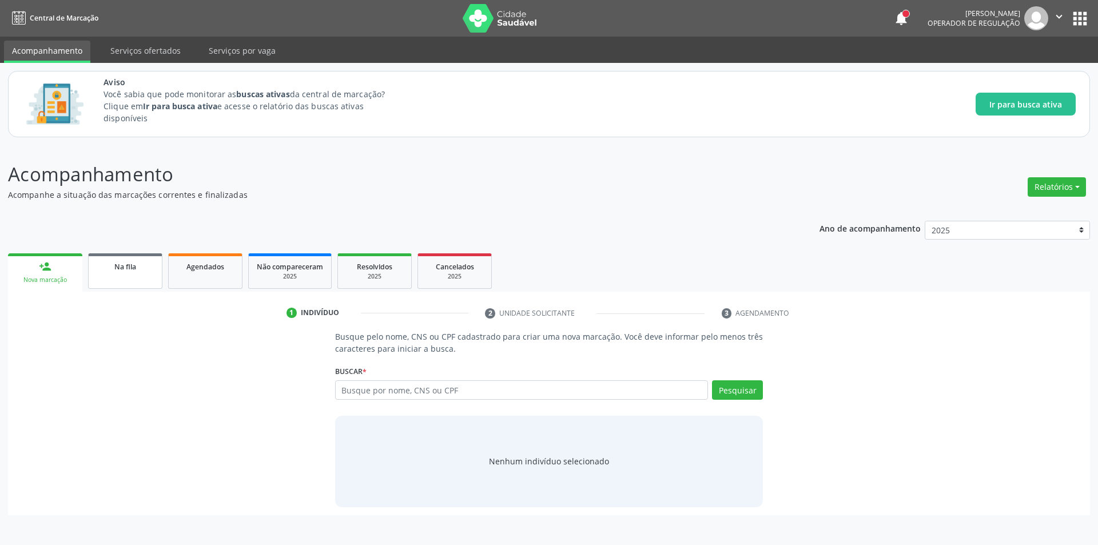
click at [120, 267] on span "Na fila" at bounding box center [125, 267] width 22 height 10
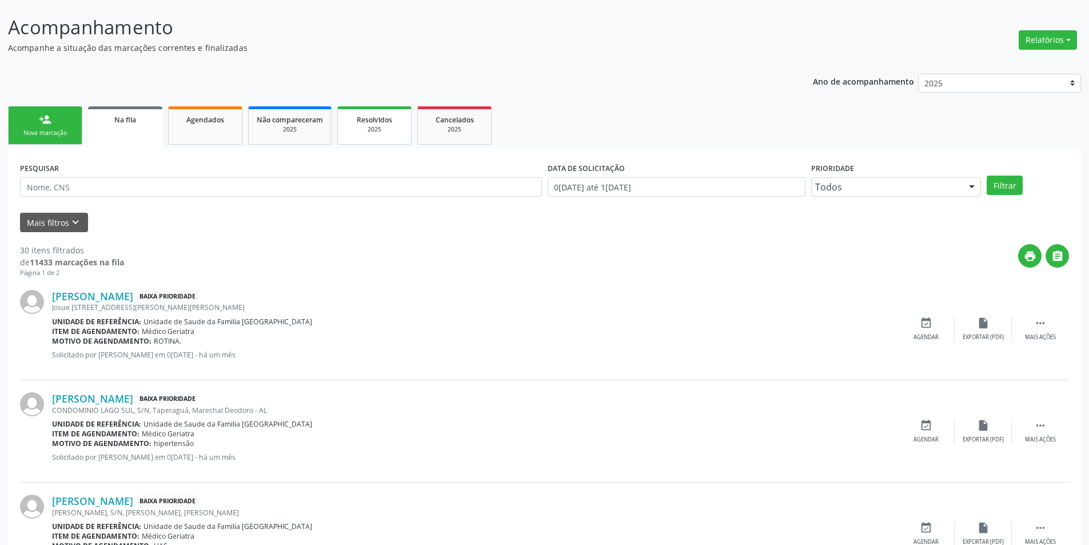
scroll to position [286, 0]
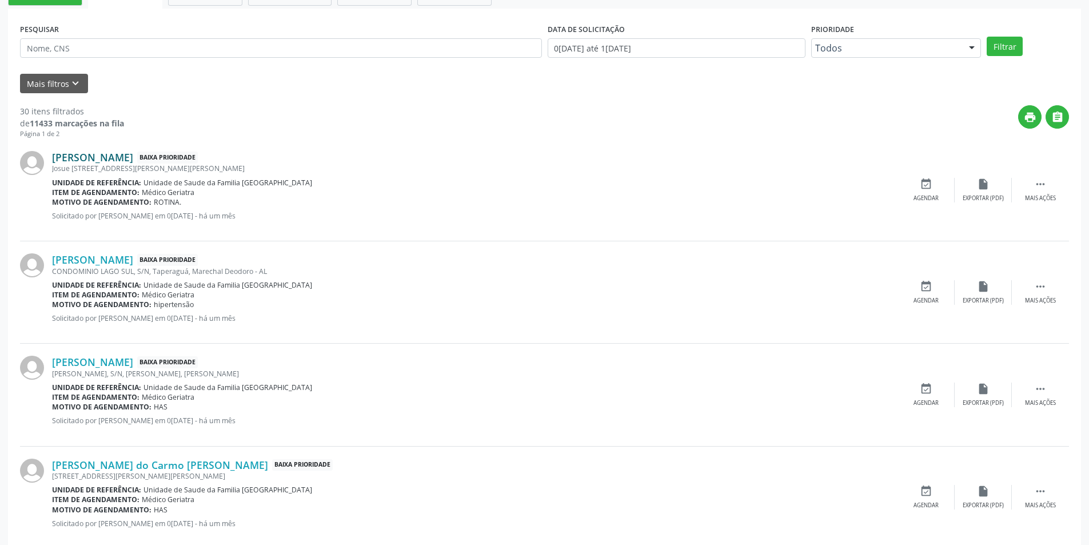
click at [104, 160] on link "[PERSON_NAME]" at bounding box center [92, 157] width 81 height 13
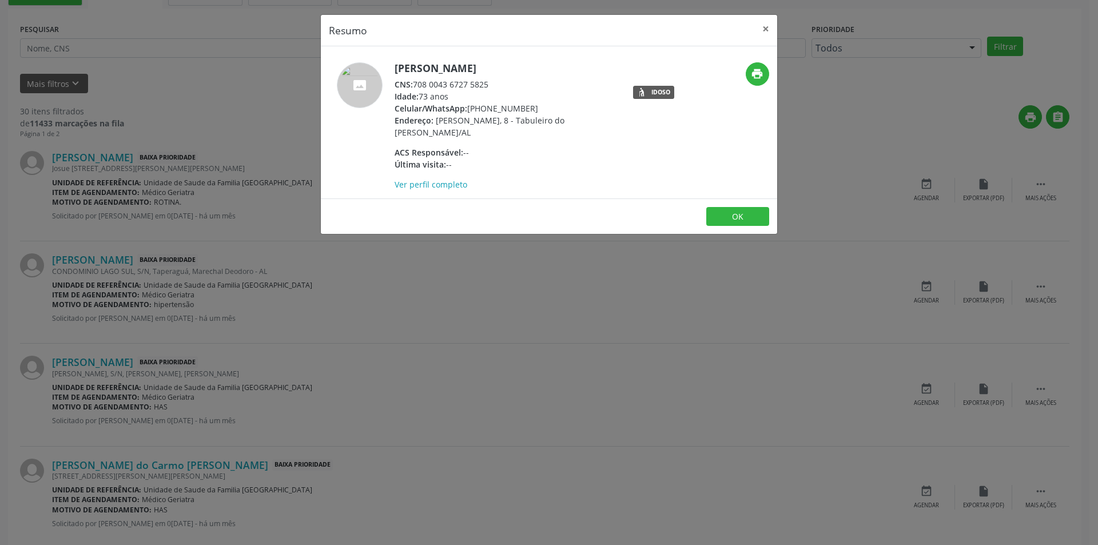
drag, startPoint x: 414, startPoint y: 82, endPoint x: 504, endPoint y: 84, distance: 89.8
click at [504, 84] on div "CNS: 708 0043 6727 5825" at bounding box center [506, 84] width 222 height 12
copy div "708 0043 6727 5825"
click at [734, 212] on button "OK" at bounding box center [737, 216] width 63 height 19
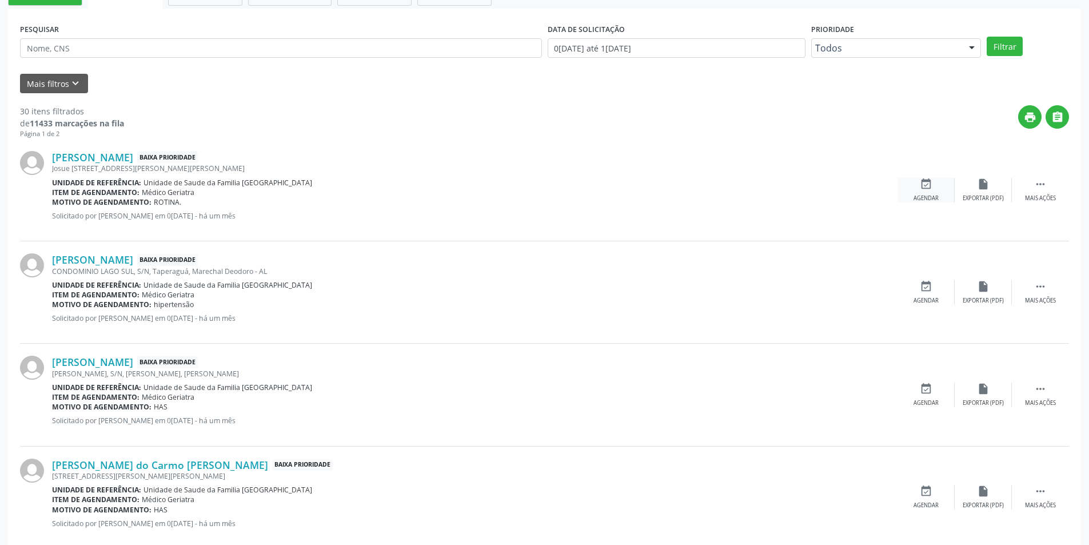
click at [928, 193] on div "event_available Agendar" at bounding box center [926, 190] width 57 height 25
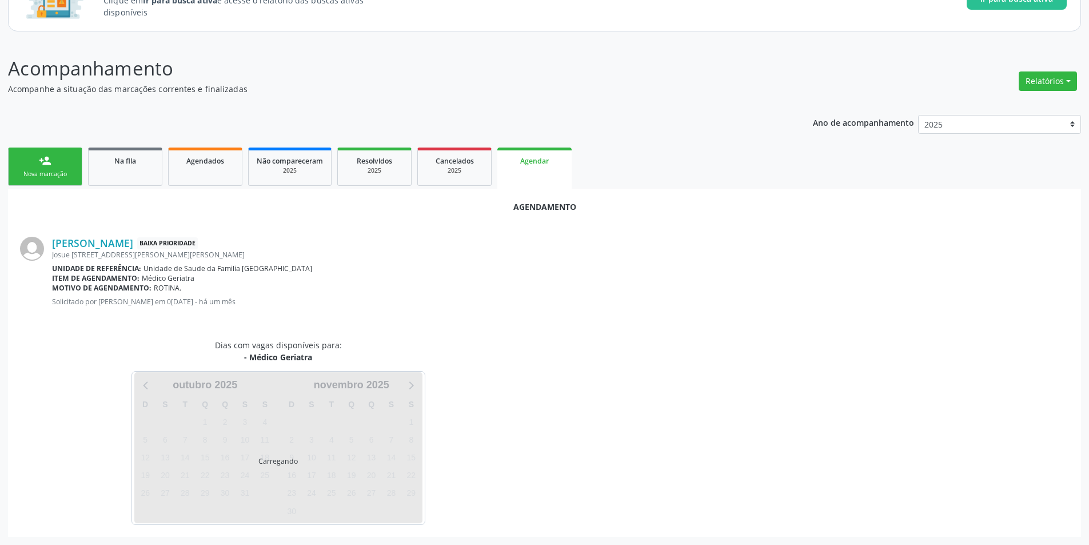
scroll to position [133, 0]
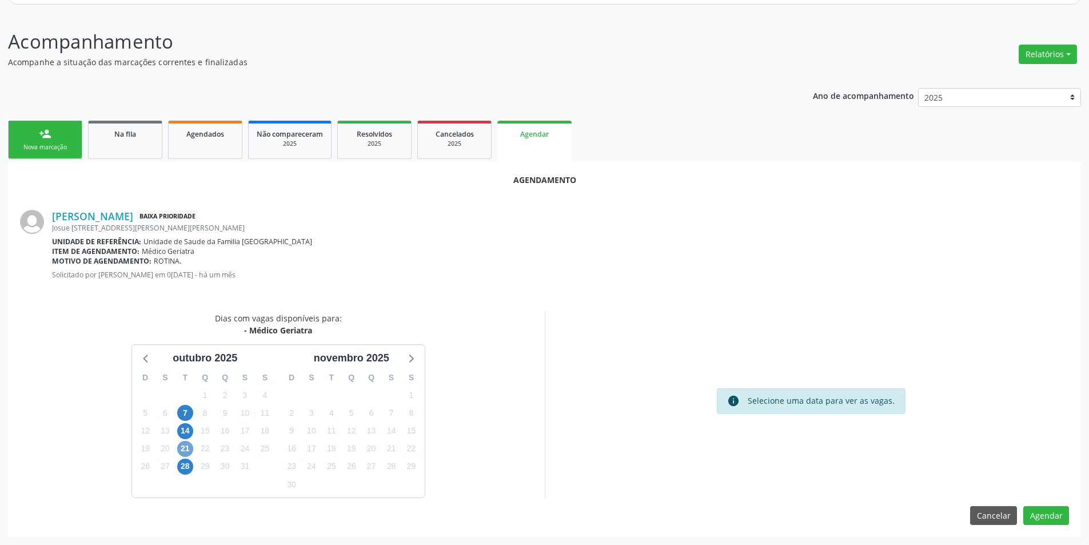
click at [181, 450] on span "21" at bounding box center [185, 449] width 16 height 16
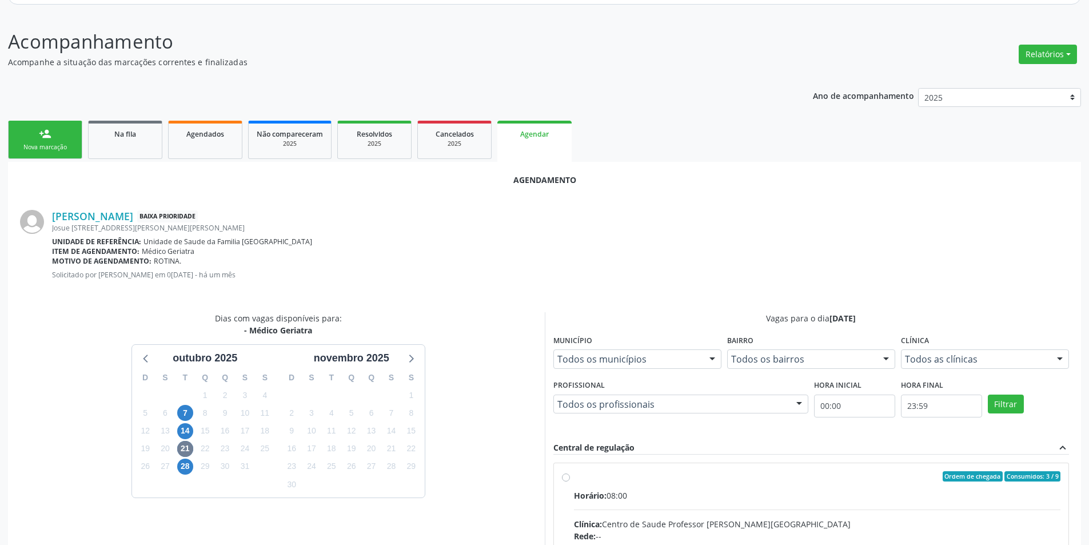
click at [566, 479] on input "Ordem de chegada Consumidos: 3 / 9 Horário: 08:00 Clínica: Centro de Saude Prof…" at bounding box center [566, 476] width 8 height 10
radio input "true"
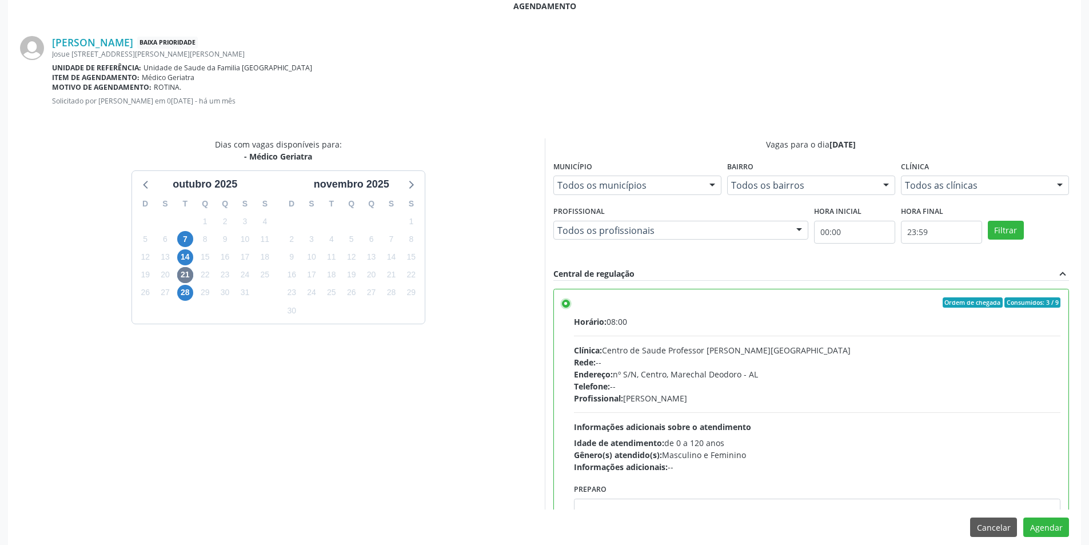
scroll to position [319, 0]
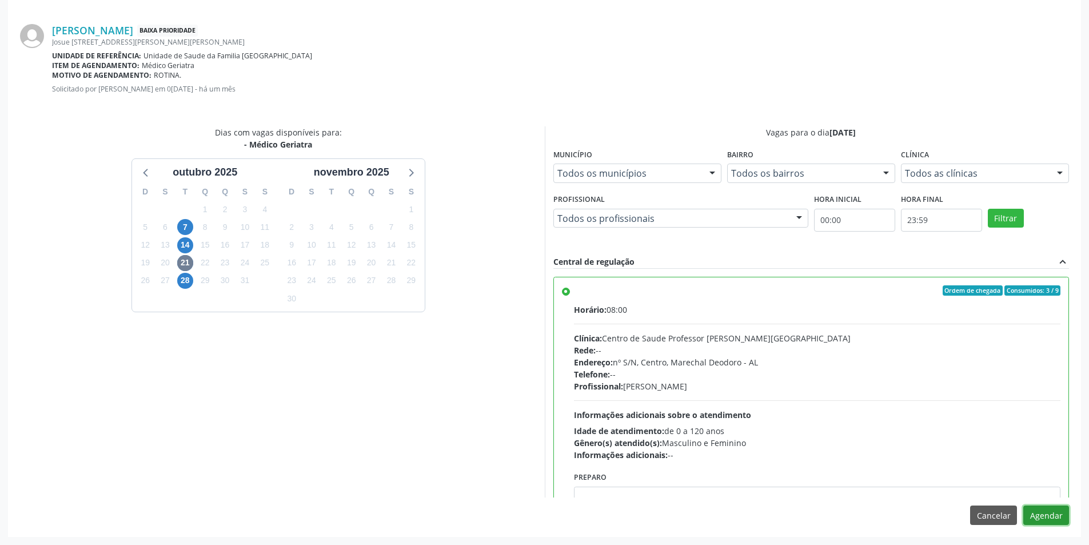
click at [1043, 514] on button "Agendar" at bounding box center [1047, 515] width 46 height 19
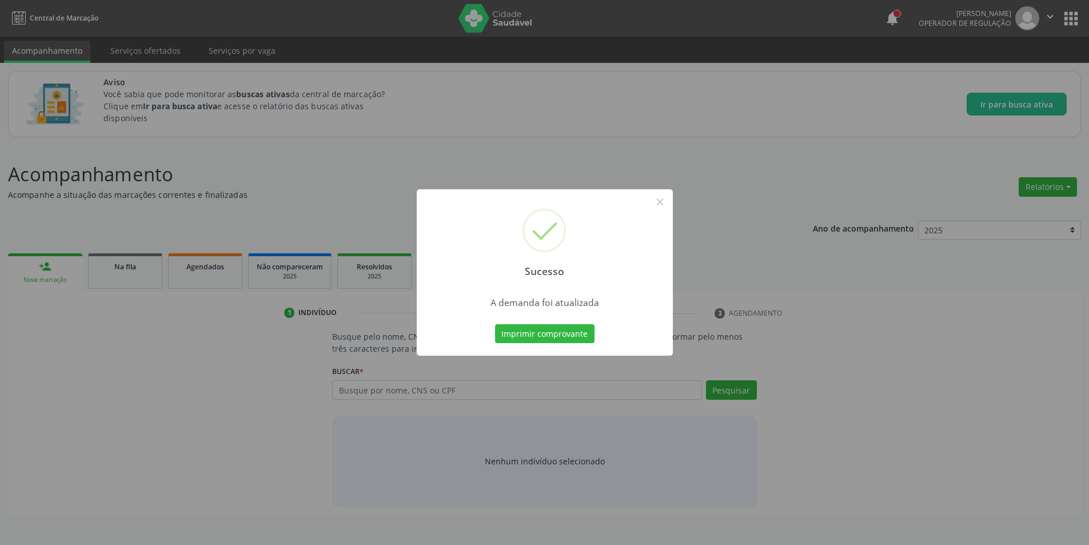
scroll to position [0, 0]
click at [665, 201] on button "×" at bounding box center [664, 201] width 19 height 19
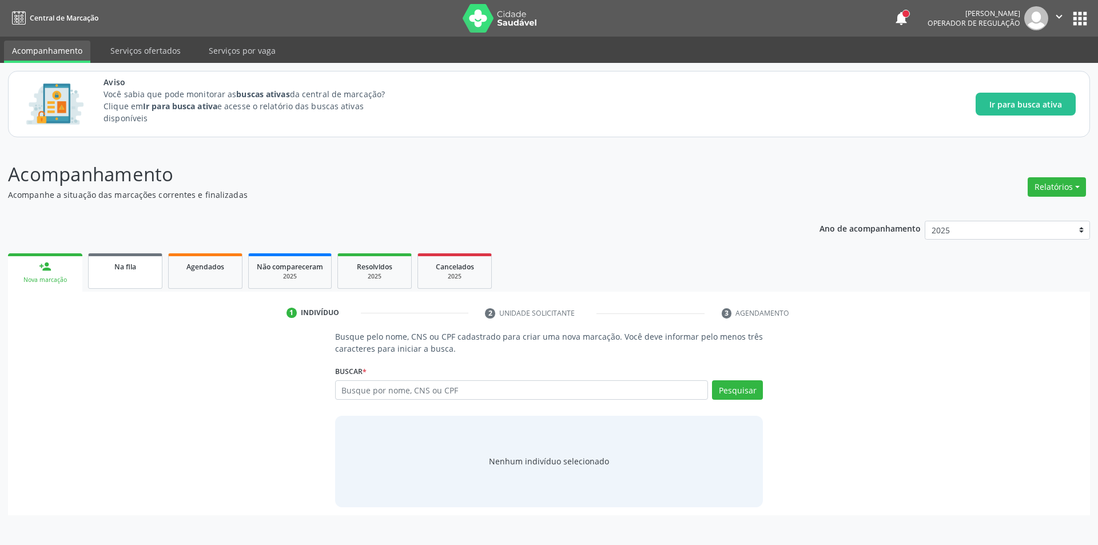
click at [105, 278] on link "Na fila" at bounding box center [125, 270] width 74 height 35
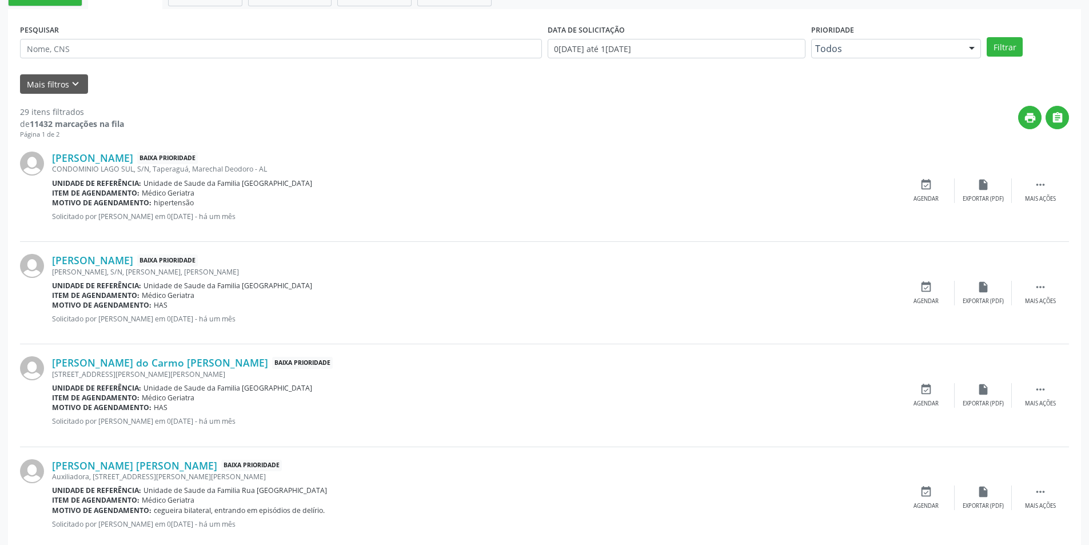
scroll to position [286, 0]
click at [116, 158] on link "[PERSON_NAME]" at bounding box center [92, 157] width 81 height 13
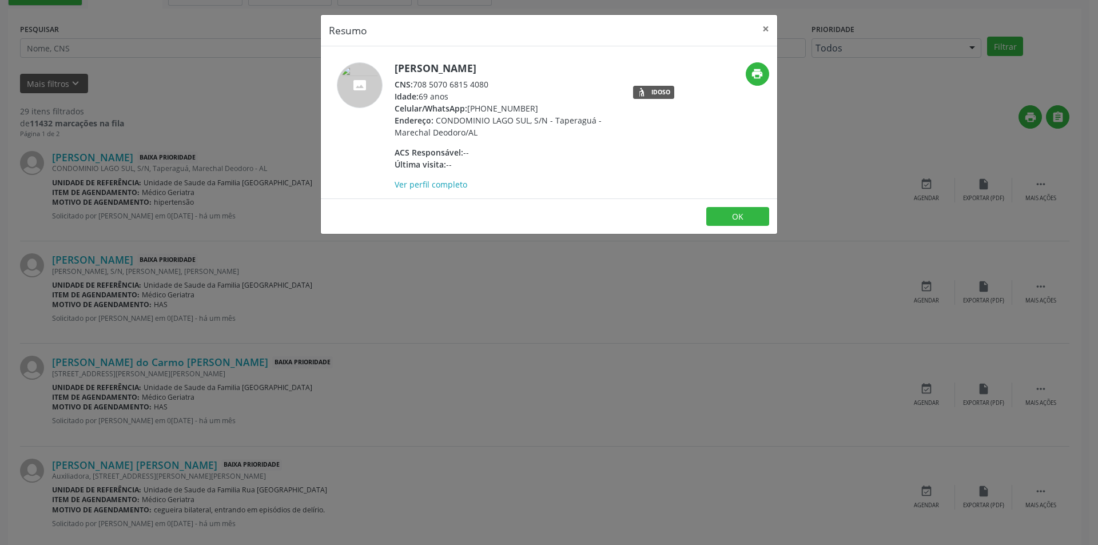
drag, startPoint x: 415, startPoint y: 85, endPoint x: 510, endPoint y: 77, distance: 94.7
click at [510, 77] on div "[PERSON_NAME] CNS: 708 5070 6815 4080 Idade: 69 anos Celular/WhatsApp: [PHONE_N…" at bounding box center [506, 126] width 222 height 128
copy div "708 5070 6815 4080"
click at [754, 213] on button "OK" at bounding box center [737, 216] width 63 height 19
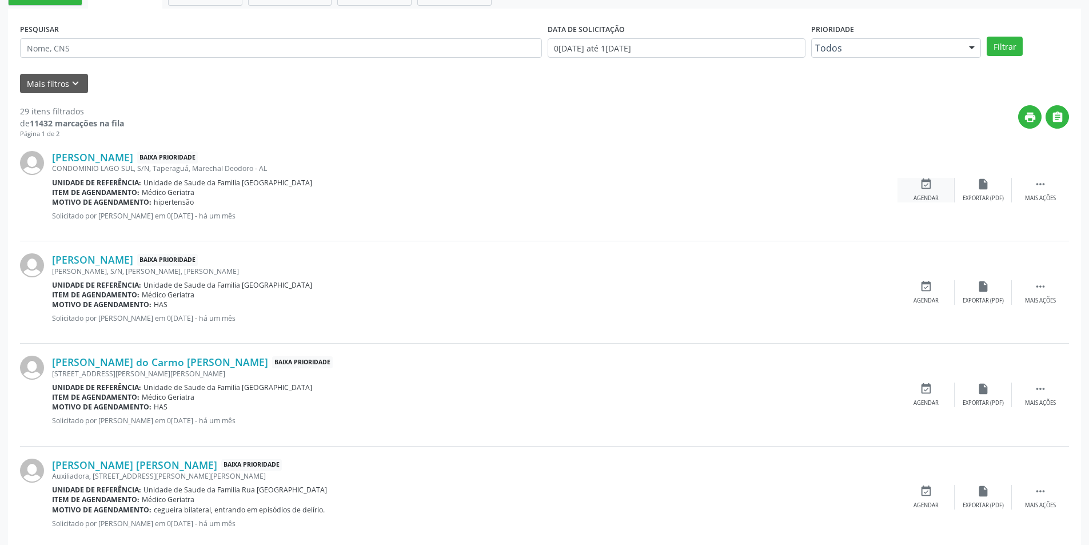
click at [921, 182] on icon "event_available" at bounding box center [926, 184] width 13 height 13
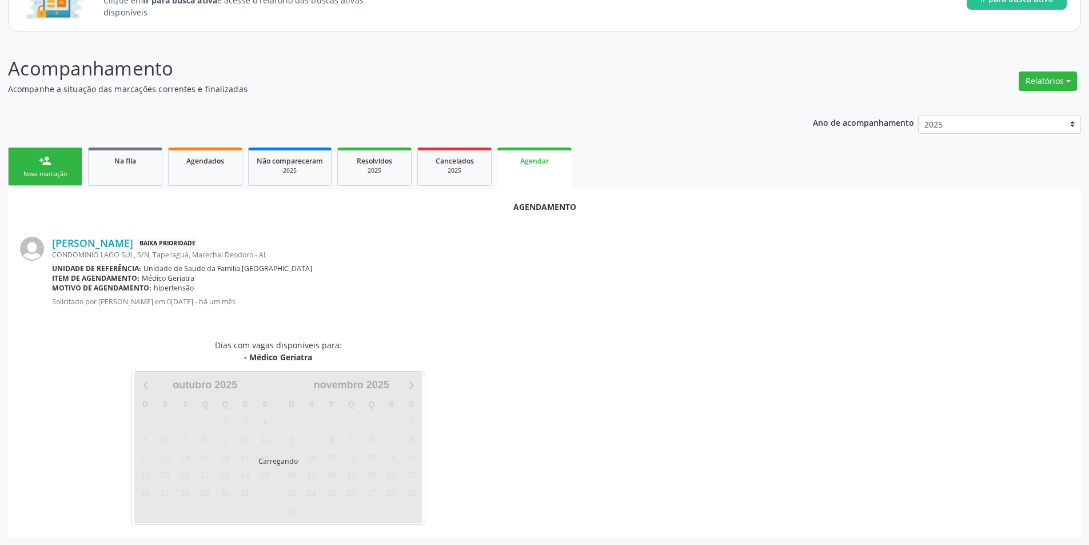
scroll to position [133, 0]
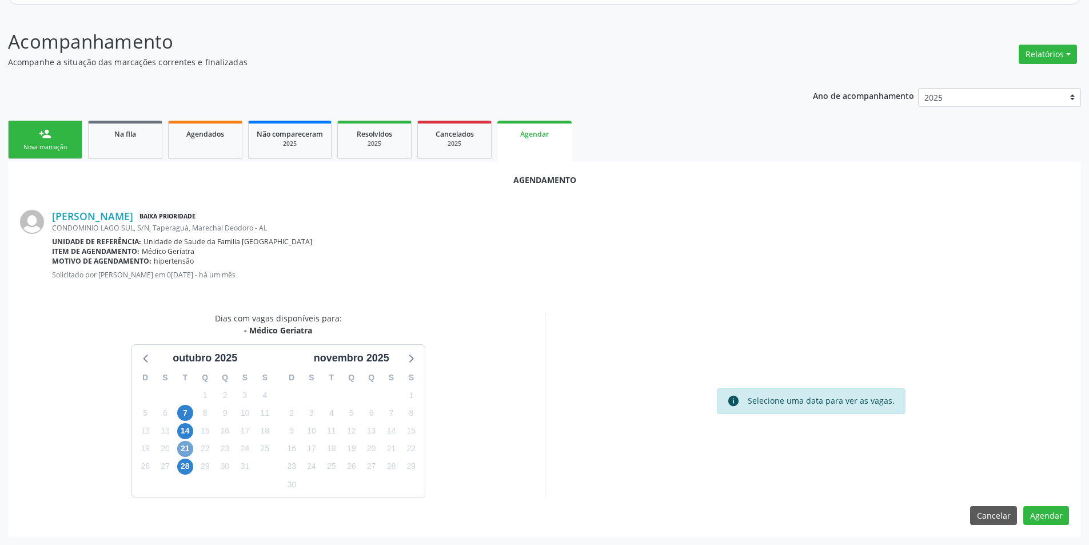
click at [184, 446] on span "21" at bounding box center [185, 449] width 16 height 16
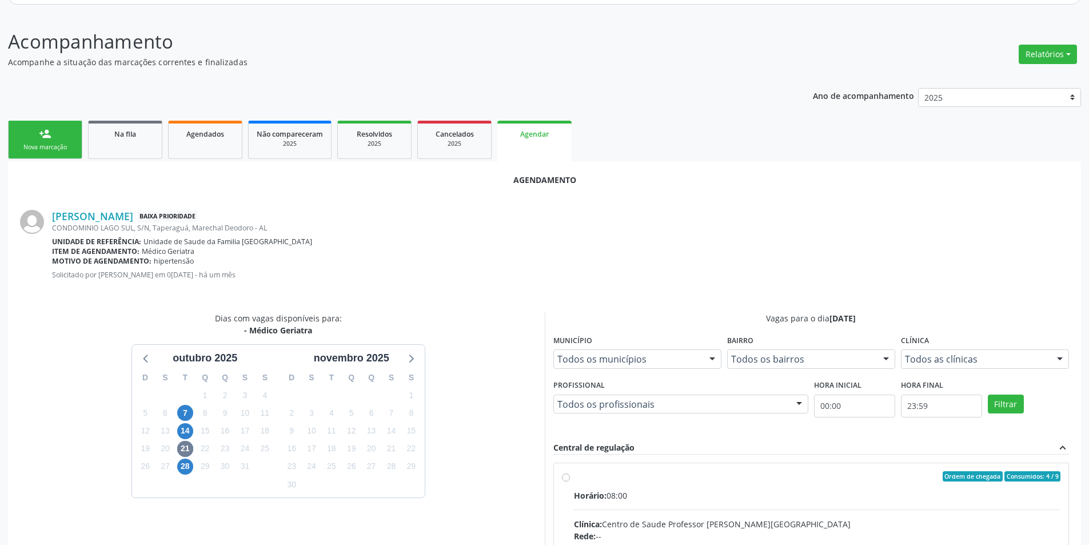
drag, startPoint x: 567, startPoint y: 478, endPoint x: 584, endPoint y: 476, distance: 16.6
click at [569, 477] on input "Ordem de chegada Consumidos: 4 / 9 Horário: 08:00 Clínica: Centro de Saude Prof…" at bounding box center [566, 476] width 8 height 10
radio input "true"
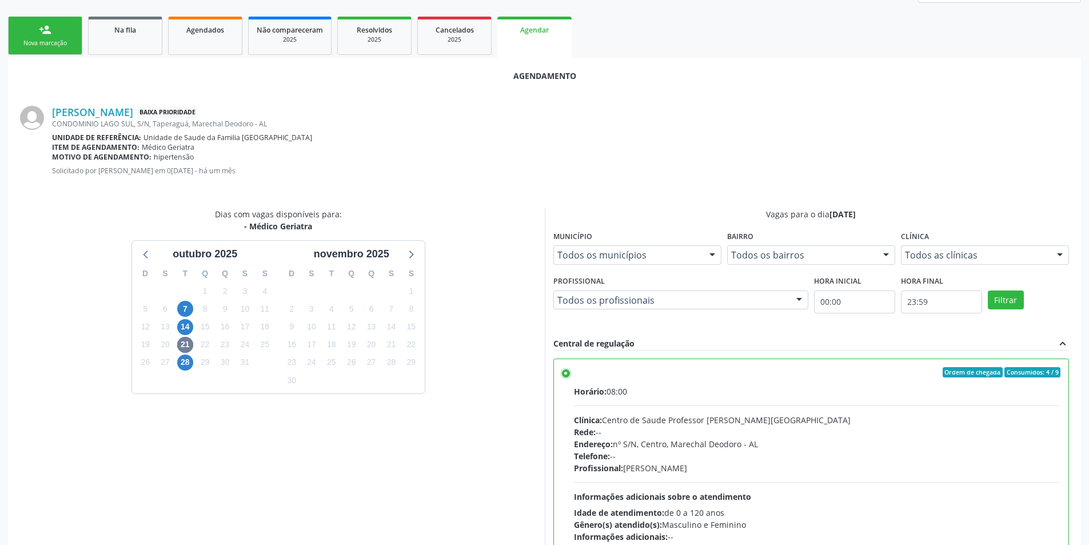
scroll to position [319, 0]
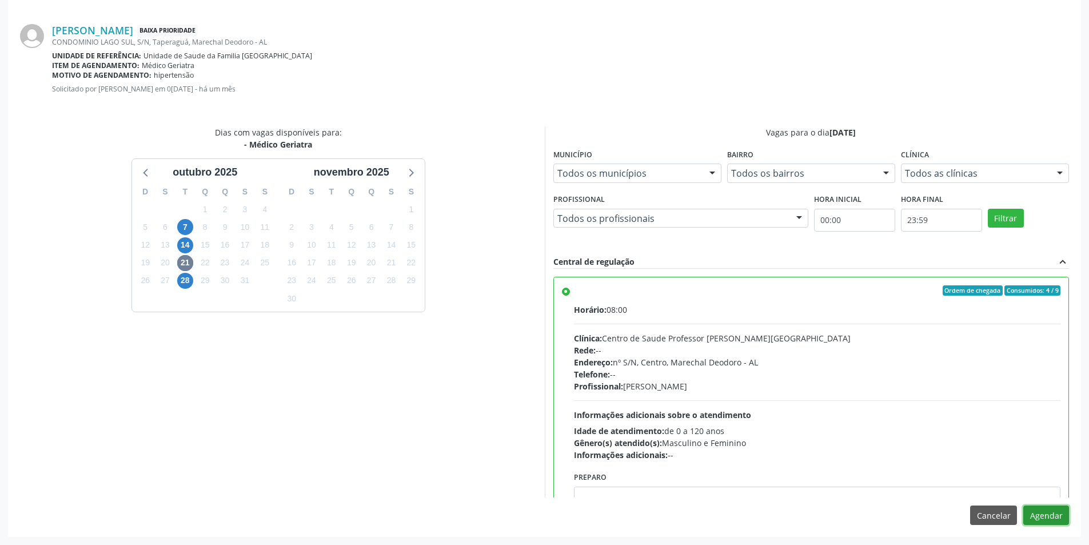
click at [1047, 521] on button "Agendar" at bounding box center [1047, 515] width 46 height 19
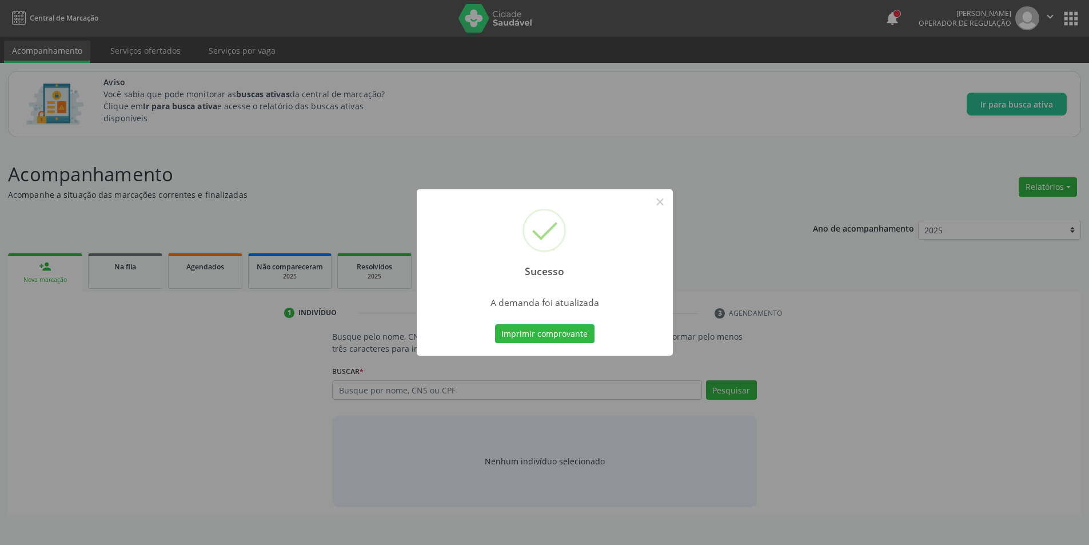
scroll to position [0, 0]
click at [665, 205] on button "×" at bounding box center [664, 201] width 19 height 19
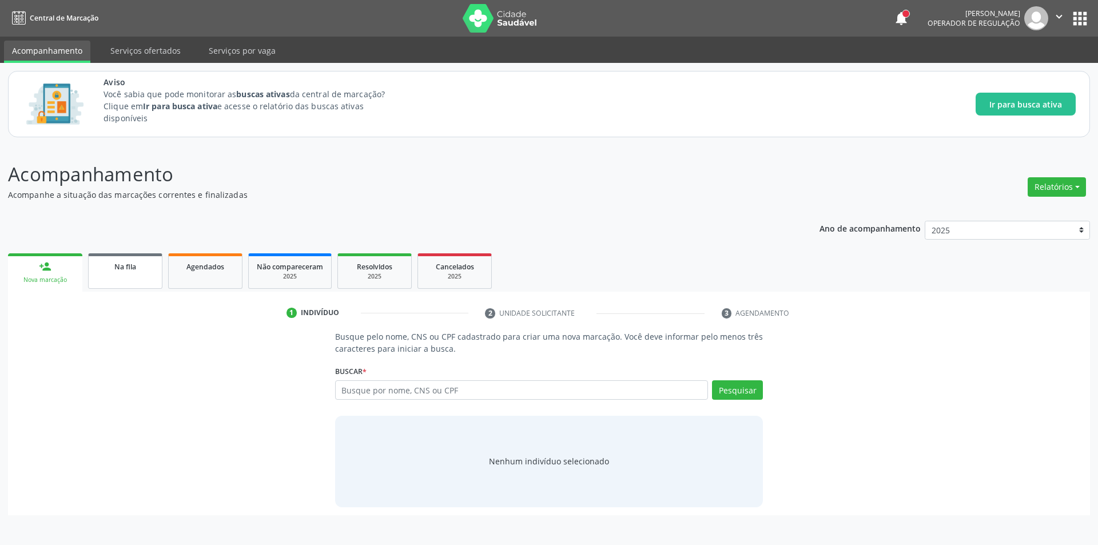
click at [148, 271] on div "Na fila" at bounding box center [125, 266] width 57 height 12
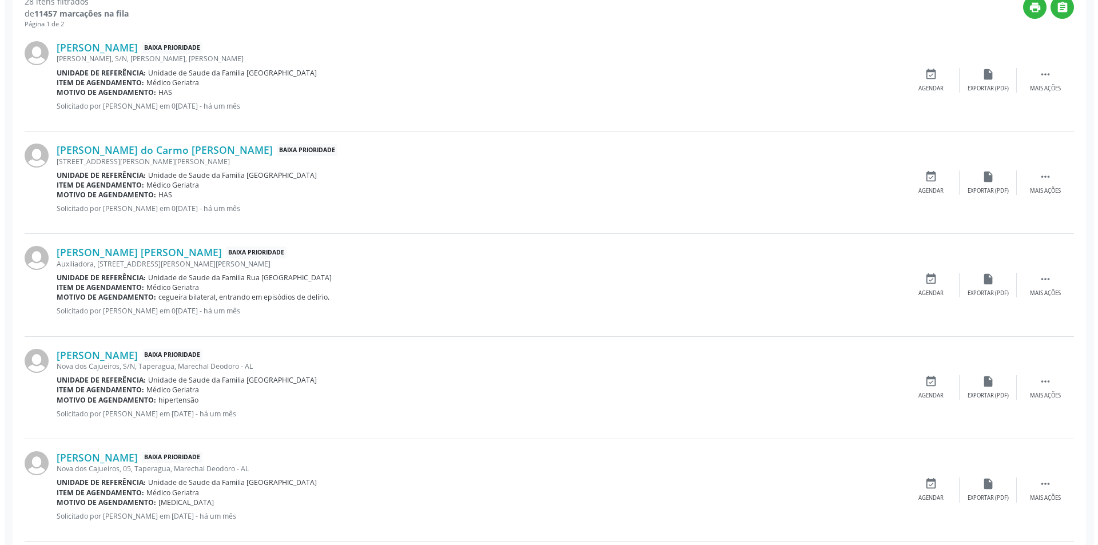
scroll to position [400, 0]
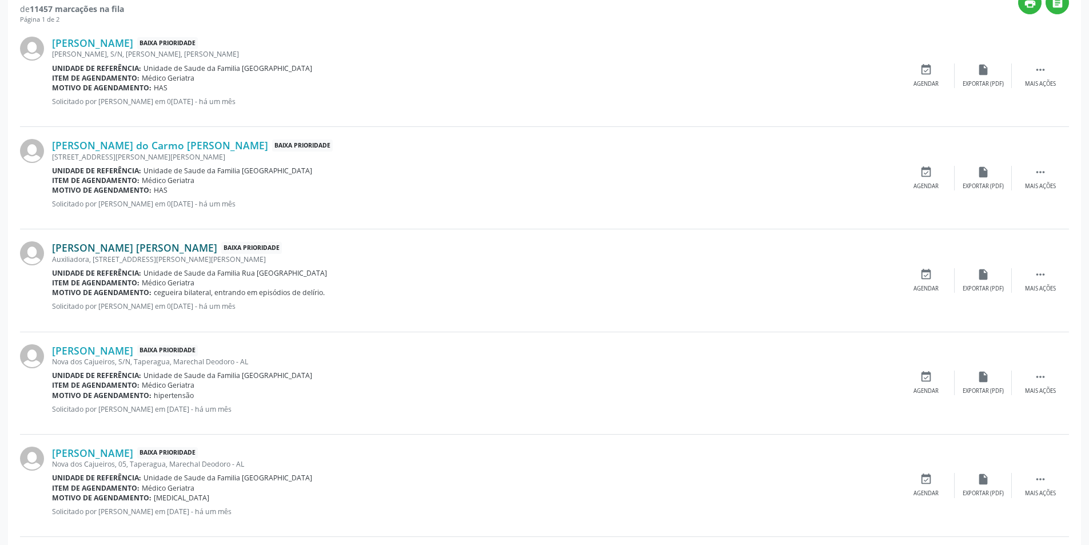
click at [129, 246] on link "[PERSON_NAME] [PERSON_NAME]" at bounding box center [134, 247] width 165 height 13
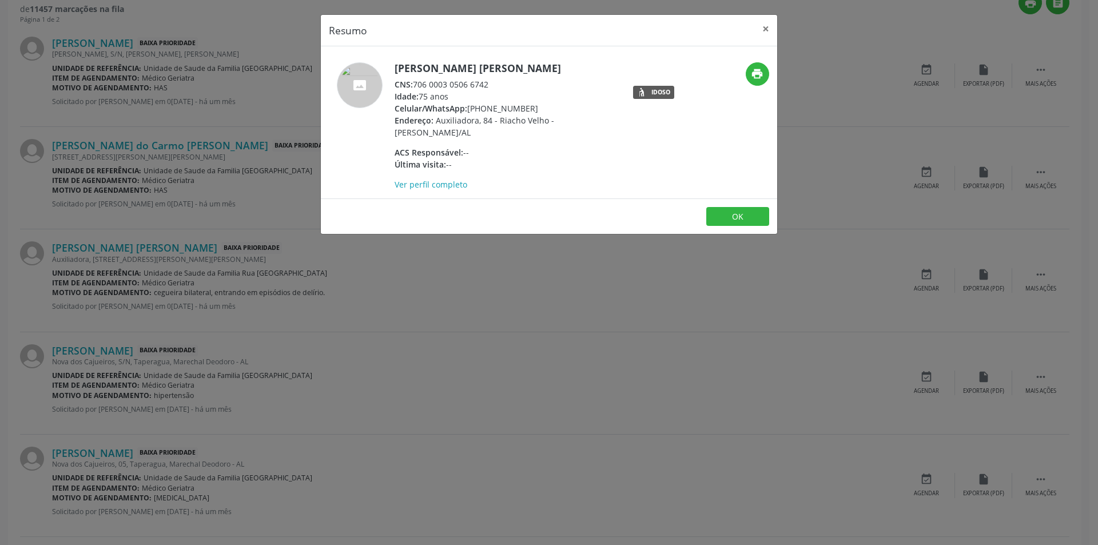
drag, startPoint x: 415, startPoint y: 81, endPoint x: 492, endPoint y: 81, distance: 76.6
click at [492, 81] on div "CNS: 706 0003 0506 6742" at bounding box center [506, 84] width 222 height 12
copy div "706 0003 0506 6742"
